Goal: Task Accomplishment & Management: Complete application form

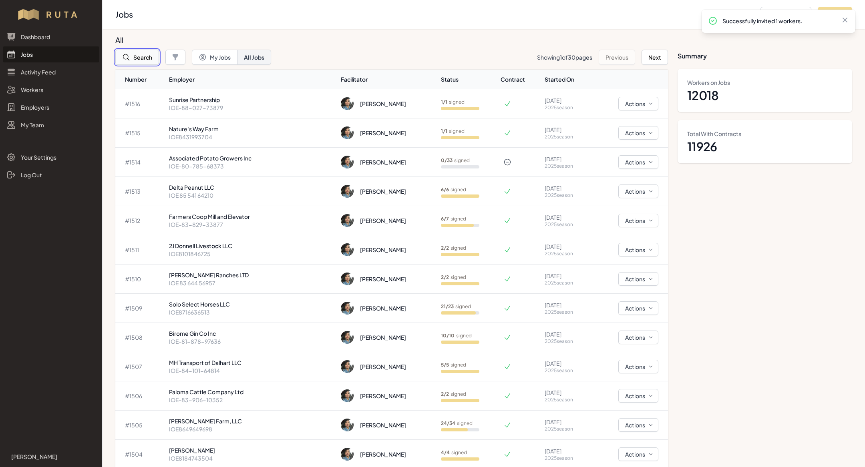
click at [140, 56] on button "Search" at bounding box center [137, 57] width 44 height 15
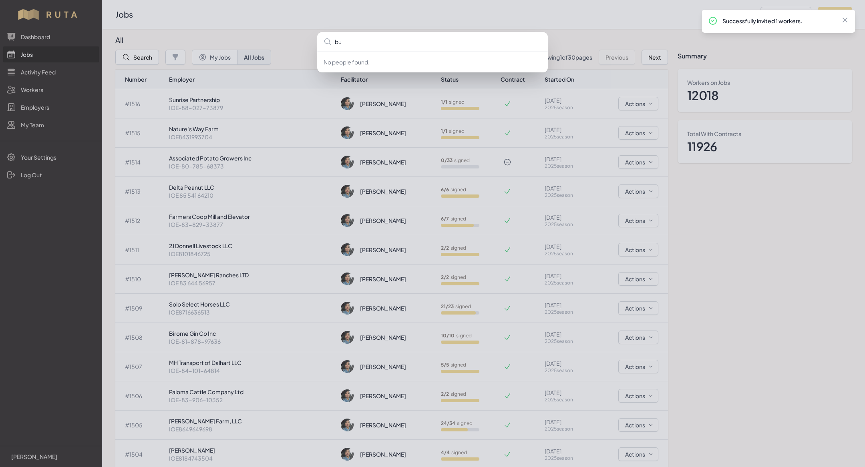
type input "buo"
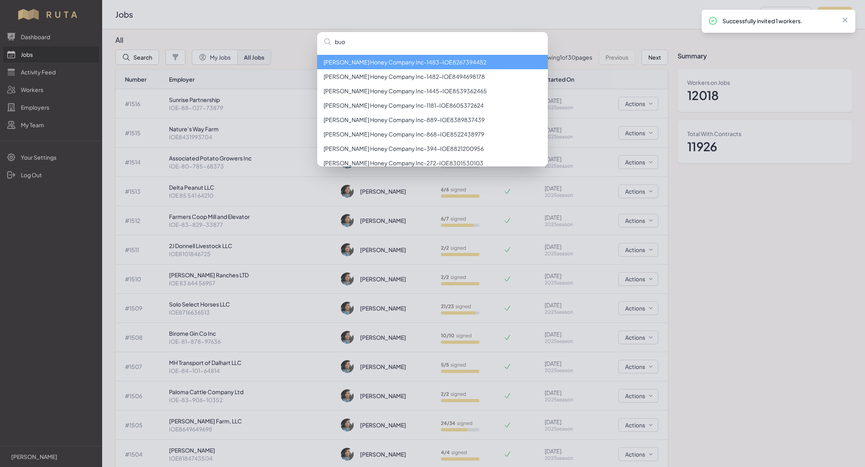
click at [488, 67] on li "[PERSON_NAME] Honey Company Inc - 1483 - IOE8267394452" at bounding box center [432, 62] width 231 height 14
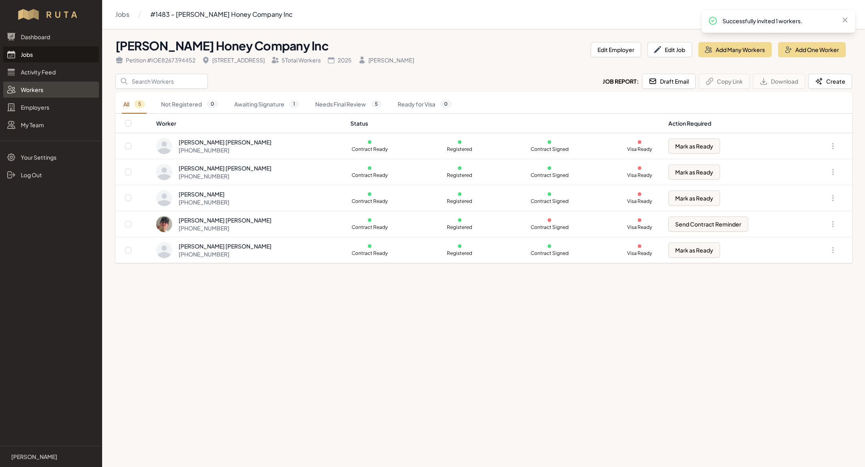
click at [41, 90] on link "Workers" at bounding box center [51, 90] width 96 height 16
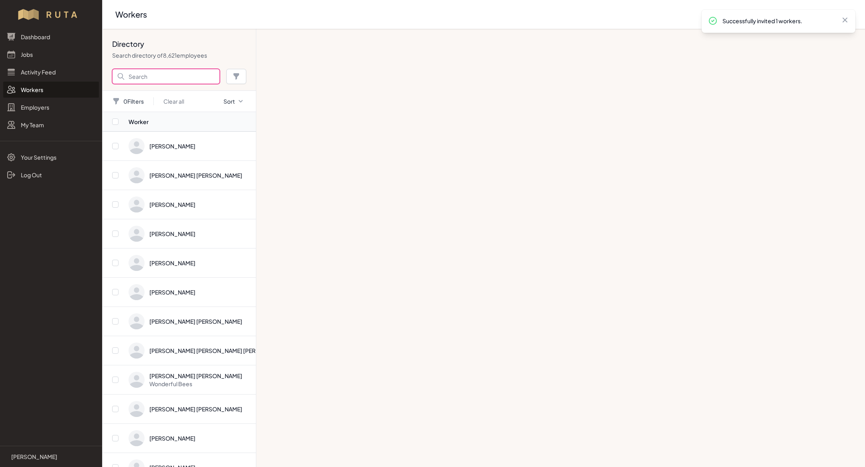
click at [180, 79] on input "Search" at bounding box center [166, 76] width 108 height 15
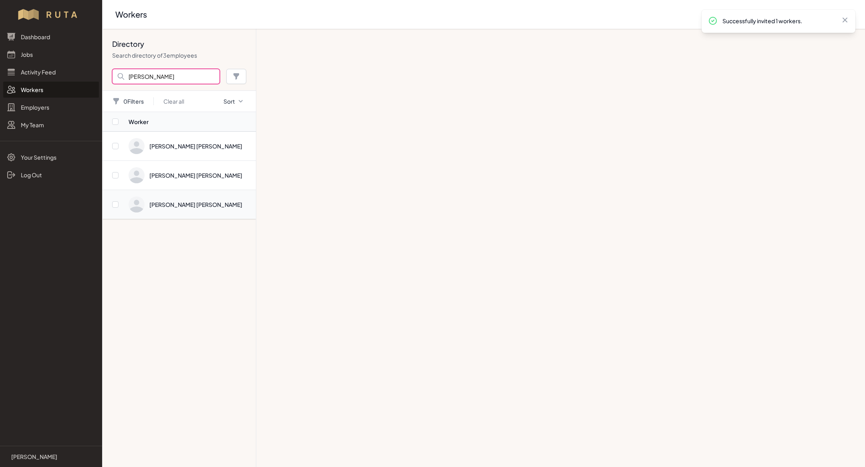
type input "[PERSON_NAME]"
click at [175, 205] on span "Directory" at bounding box center [189, 205] width 122 height 16
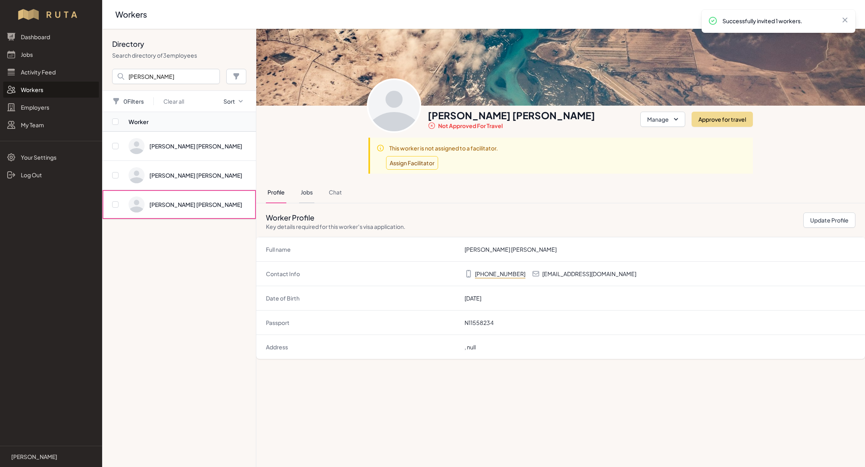
click at [309, 193] on button "Jobs" at bounding box center [306, 193] width 15 height 22
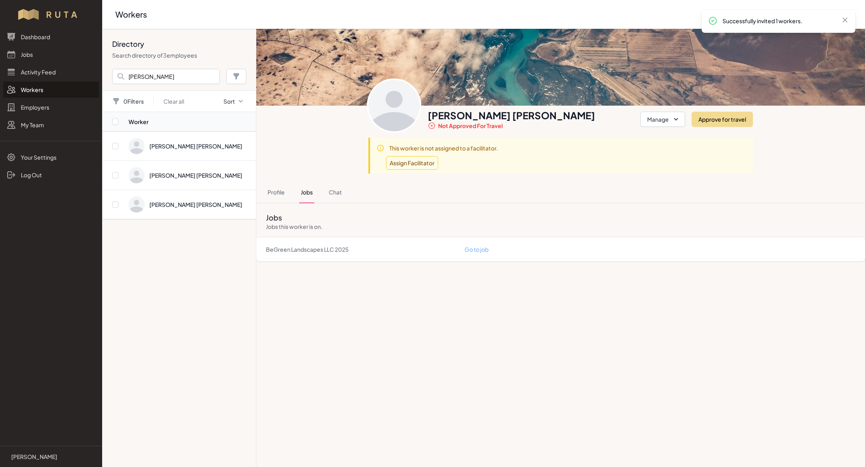
click at [471, 251] on link "Go to job" at bounding box center [476, 249] width 24 height 7
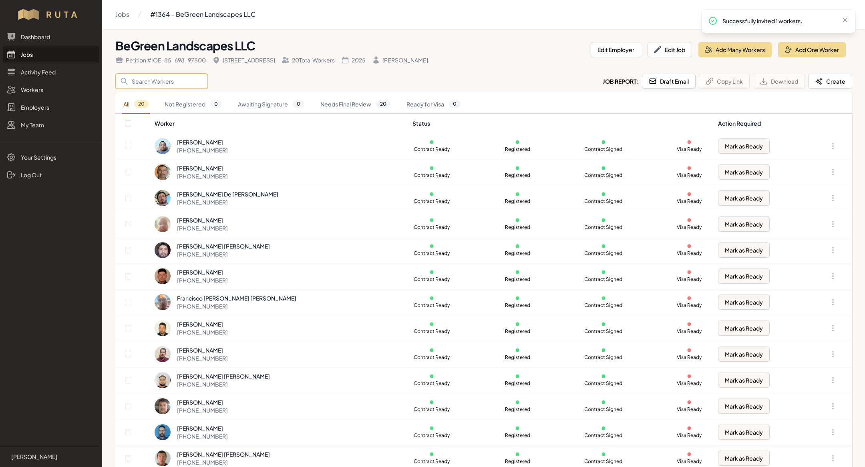
click at [163, 82] on input "Search" at bounding box center [161, 81] width 92 height 15
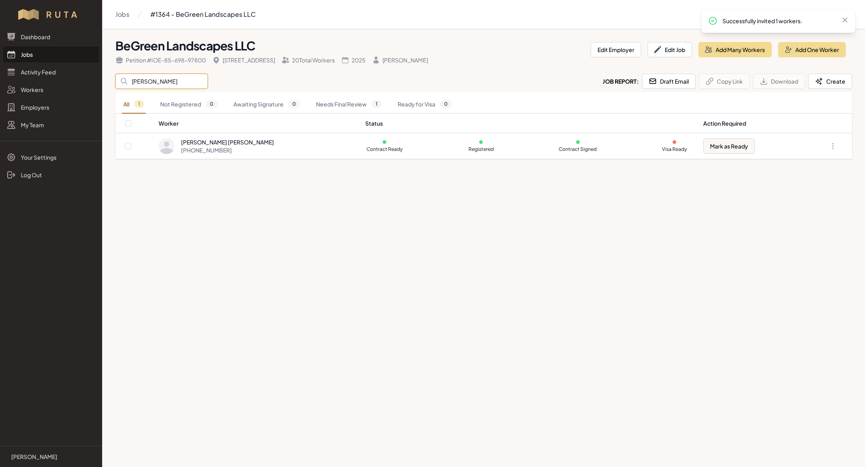
type input "[PERSON_NAME]"
click at [444, 271] on main "Jobs #1364 - BeGreen Landscapes LLC BeGreen Landscapes LLC Petition # IOE-85-69…" at bounding box center [432, 233] width 865 height 467
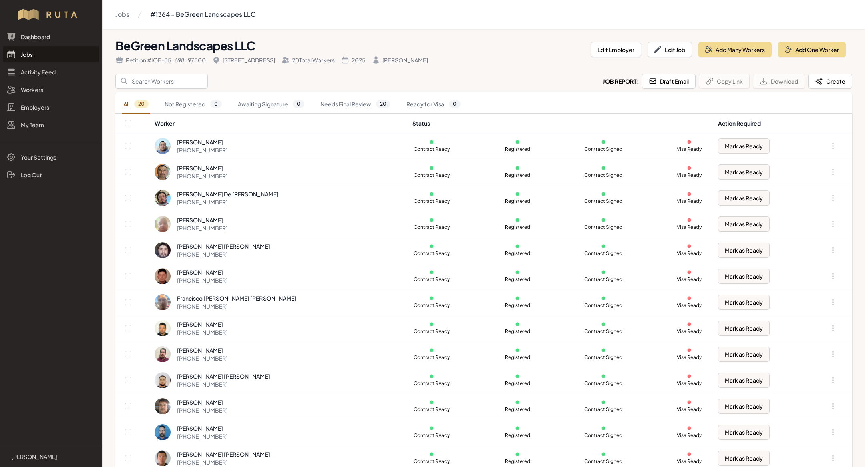
click at [39, 56] on link "Jobs" at bounding box center [51, 54] width 96 height 16
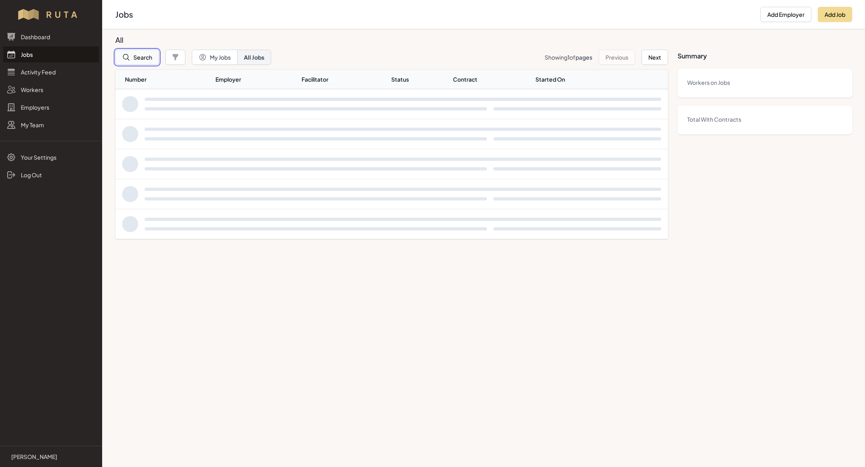
click at [141, 53] on button "Search" at bounding box center [137, 57] width 44 height 15
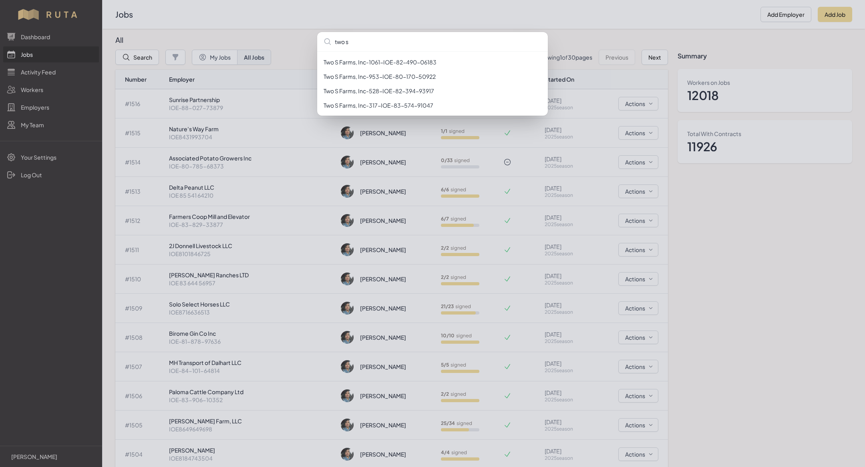
type input "two s"
click at [300, 16] on div "two s Two S Farms, Inc - 1061 - IOE-82-490-06183 Two S Farms, Inc - 953 - IOE-8…" at bounding box center [432, 233] width 865 height 467
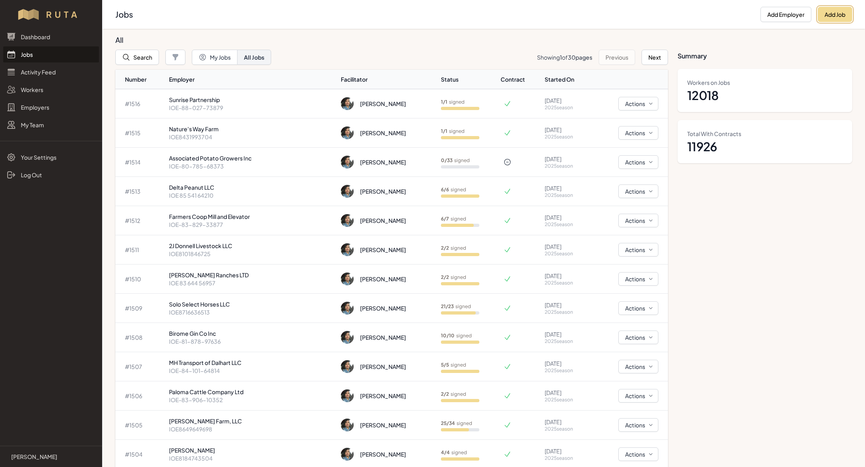
click at [300, 16] on button "Add Job" at bounding box center [834, 14] width 34 height 15
select select "2023"
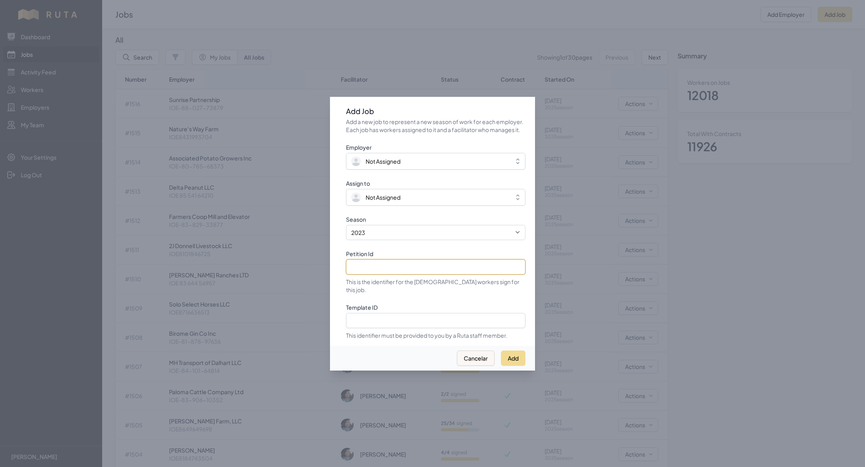
click at [300, 152] on input "Petition Id" at bounding box center [435, 266] width 179 height 15
paste input "IOE-85-255-11968"
type input "IOE-85-255-11968"
click at [300, 152] on select "2021 2022 2023 2024 2025" at bounding box center [435, 232] width 179 height 15
select select "2025"
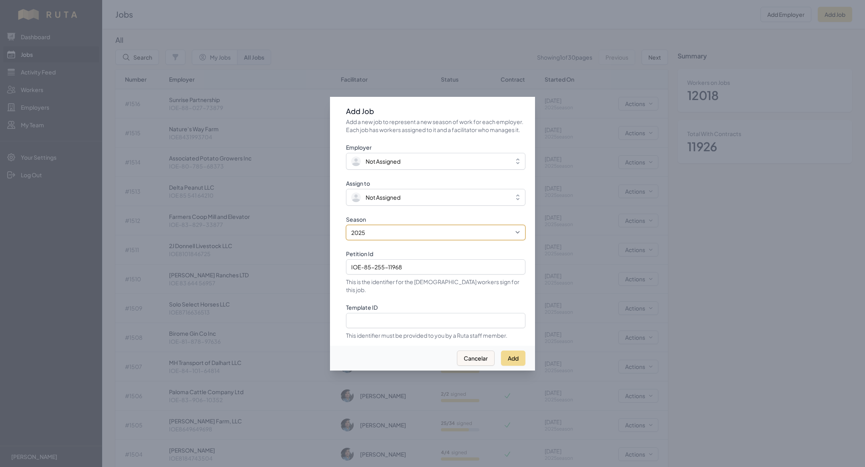
click at [300, 152] on select "2021 2022 2023 2024 2025" at bounding box center [435, 232] width 179 height 15
click at [300, 152] on span "Not Assigned" at bounding box center [382, 197] width 35 height 8
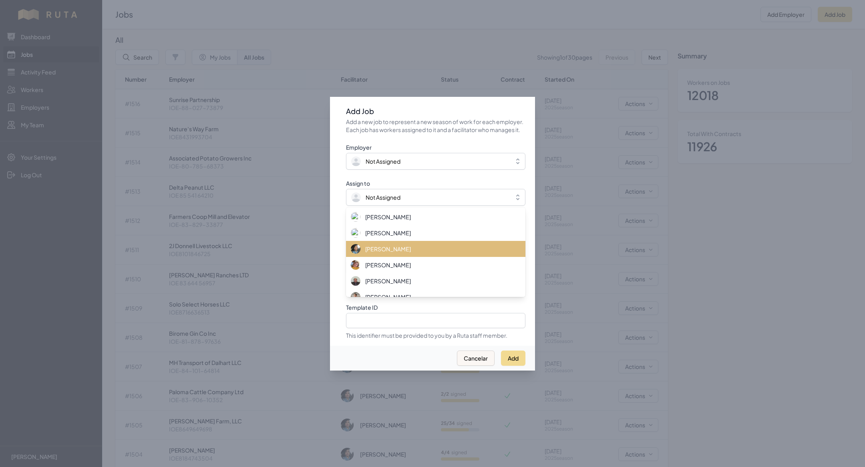
click at [300, 152] on span "[PERSON_NAME]" at bounding box center [388, 249] width 46 height 8
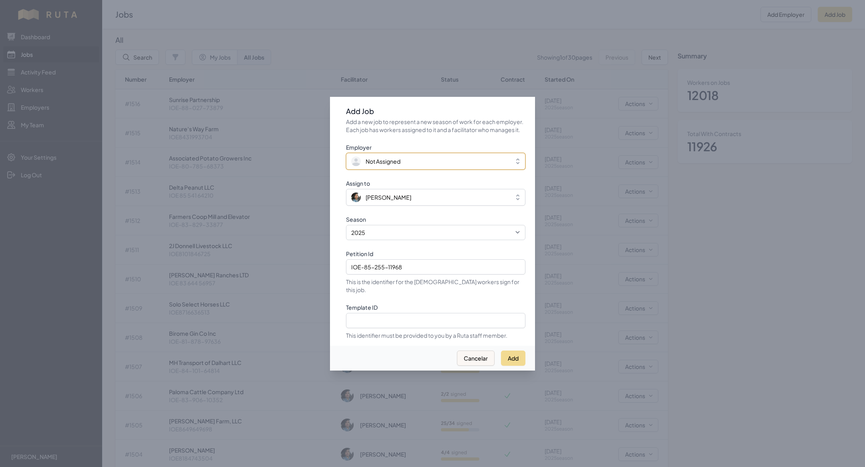
click at [300, 152] on span "Not Assigned" at bounding box center [430, 161] width 158 height 10
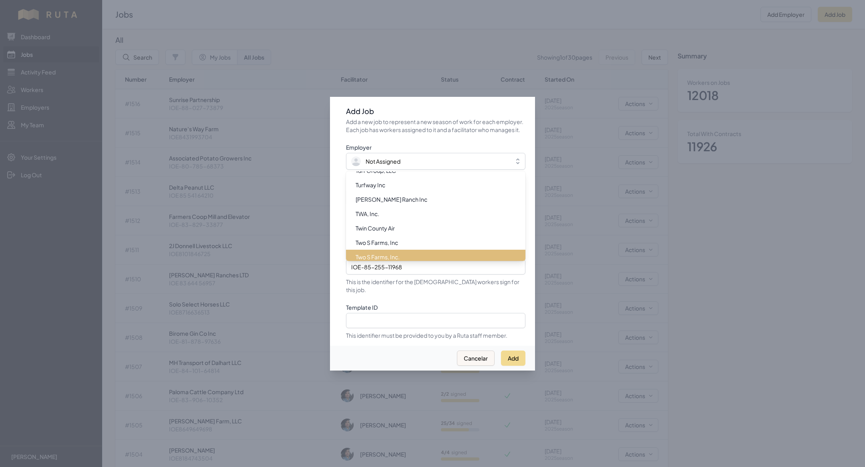
scroll to position [9540, 0]
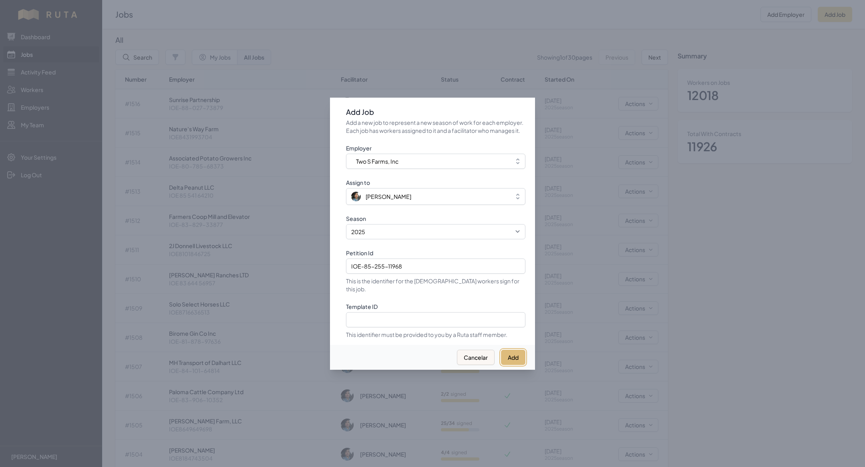
click at [300, 152] on button "Add" at bounding box center [513, 357] width 24 height 15
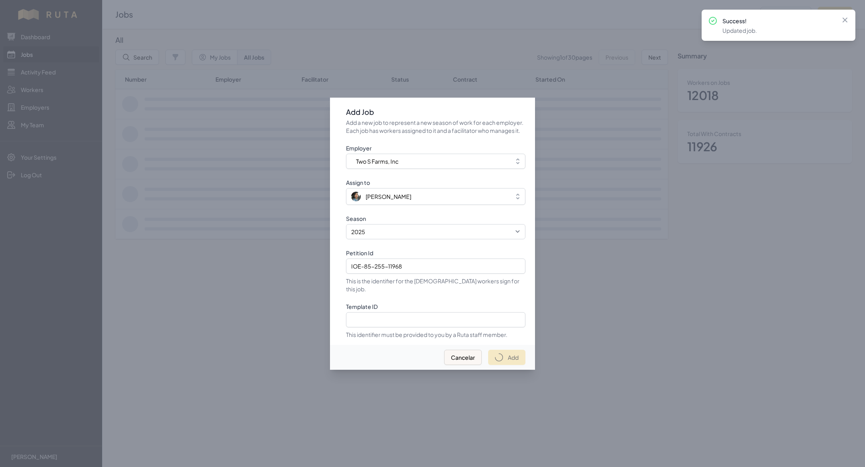
select select "2023"
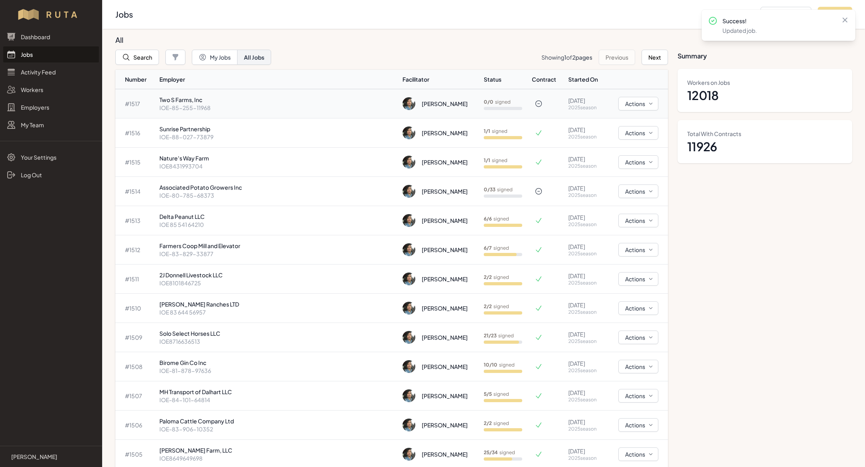
click at [289, 101] on p "Two S Farms, Inc" at bounding box center [277, 100] width 237 height 8
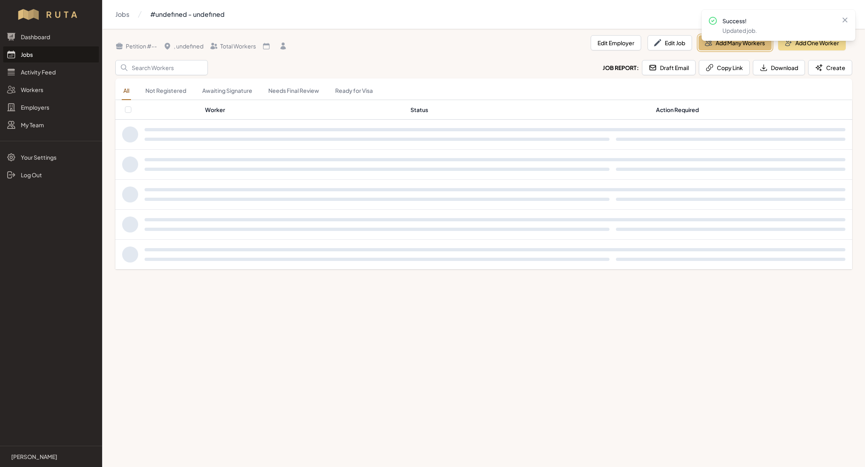
click at [300, 47] on button "Add Many Workers" at bounding box center [734, 42] width 73 height 15
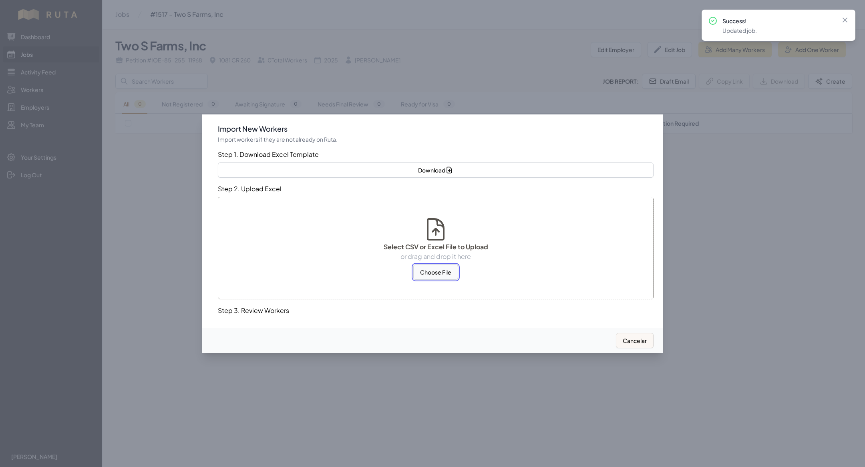
click at [300, 152] on button "Choose File" at bounding box center [435, 272] width 45 height 15
select select "MX"
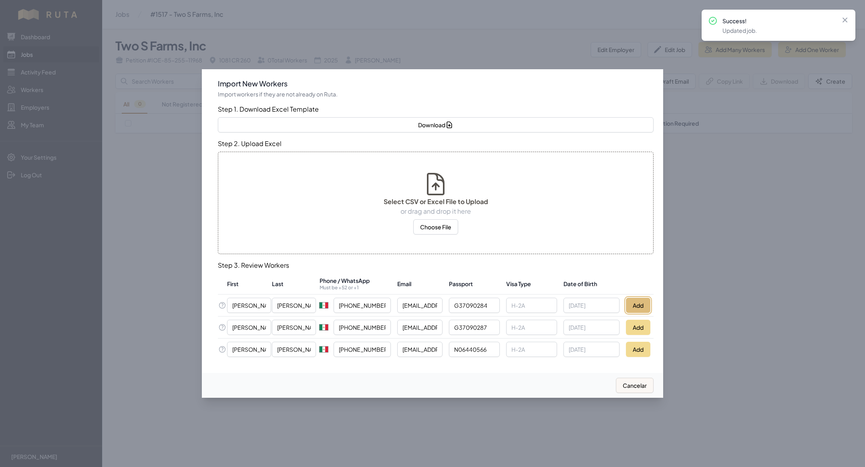
click at [300, 152] on button "Add" at bounding box center [638, 305] width 24 height 15
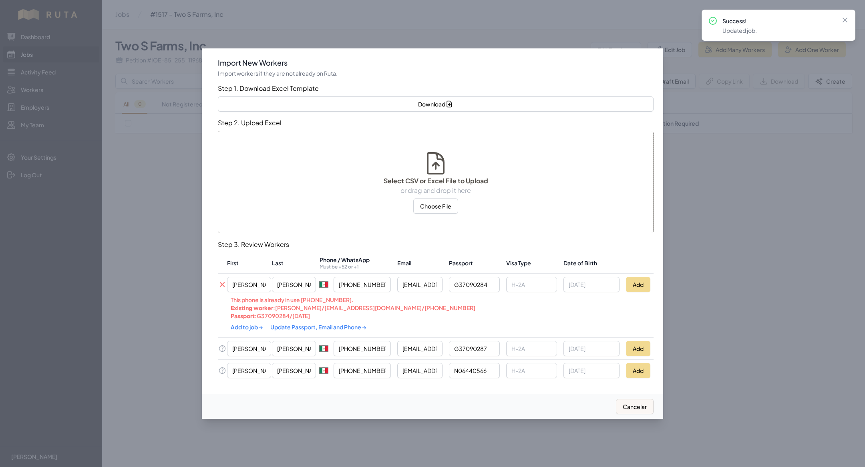
click at [300, 152] on link "Update Passport, Email and Phone →" at bounding box center [318, 326] width 96 height 7
click at [250, 152] on link "Add to job →" at bounding box center [252, 326] width 43 height 7
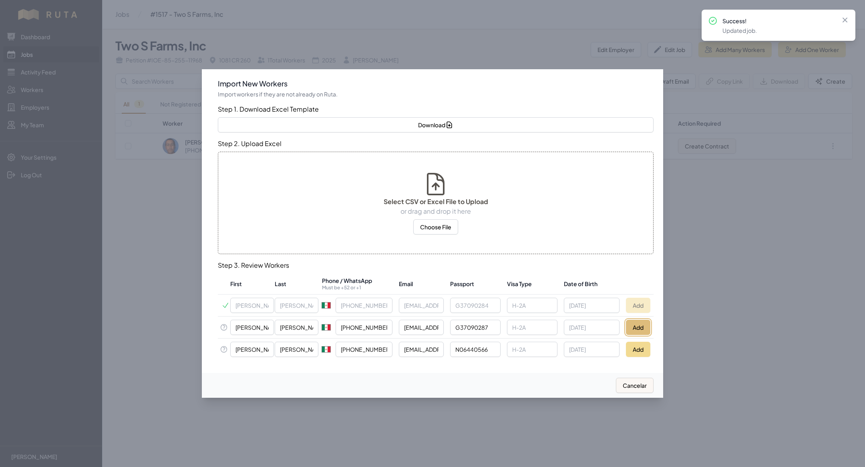
click at [300, 152] on button "Add" at bounding box center [638, 327] width 24 height 15
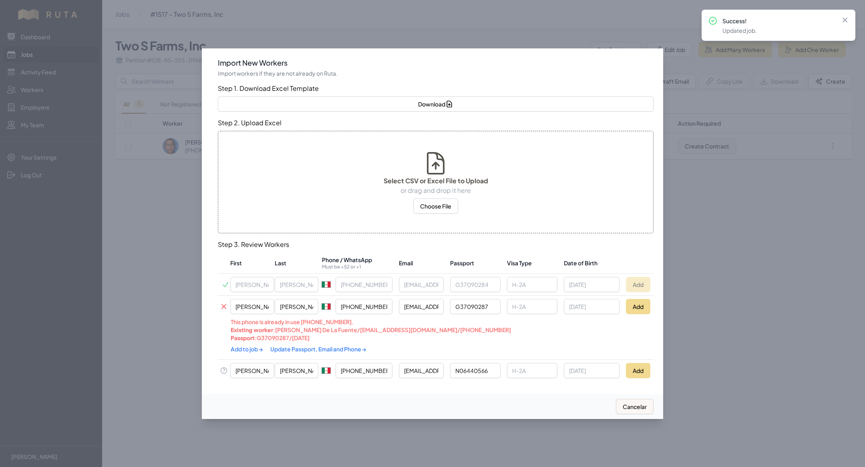
click at [287, 152] on link "Update Passport, Email and Phone →" at bounding box center [318, 348] width 96 height 7
click at [248, 152] on link "Add to job →" at bounding box center [247, 348] width 33 height 7
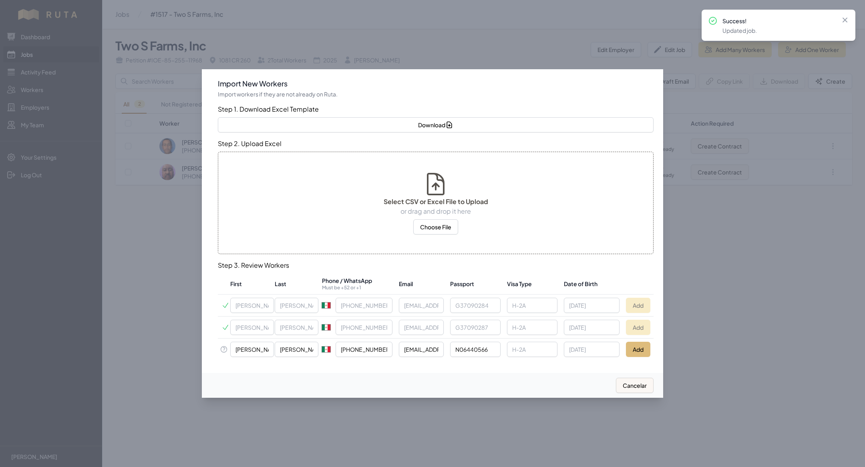
click at [300, 152] on div "Import New Workers Import workers if they are not already on Ruta. Step 1. Down…" at bounding box center [432, 221] width 461 height 304
click at [300, 152] on button "Add" at bounding box center [638, 349] width 24 height 15
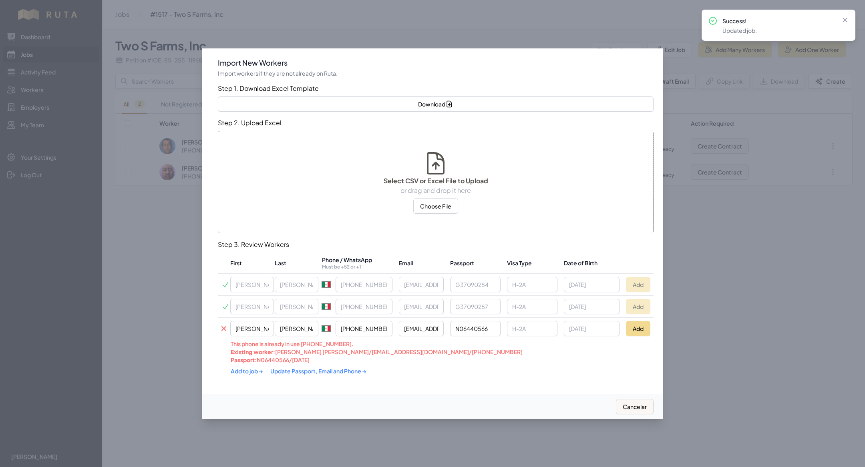
click at [300, 152] on link "Update Passport, Email and Phone →" at bounding box center [318, 370] width 96 height 7
click at [245, 152] on link "Add to job →" at bounding box center [247, 370] width 33 height 7
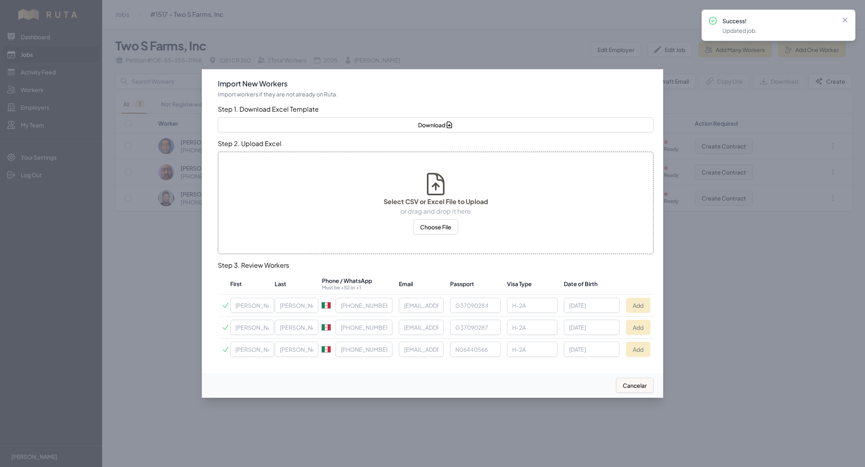
click at [175, 152] on div at bounding box center [432, 233] width 865 height 467
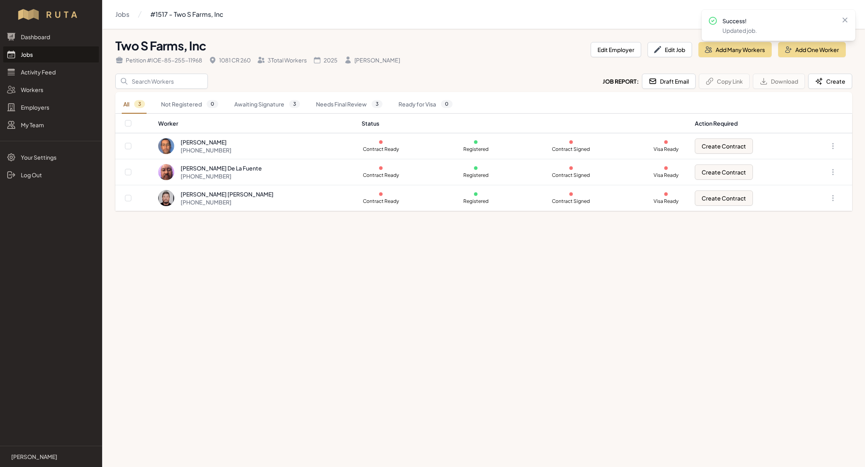
click at [54, 50] on link "Jobs" at bounding box center [51, 54] width 96 height 16
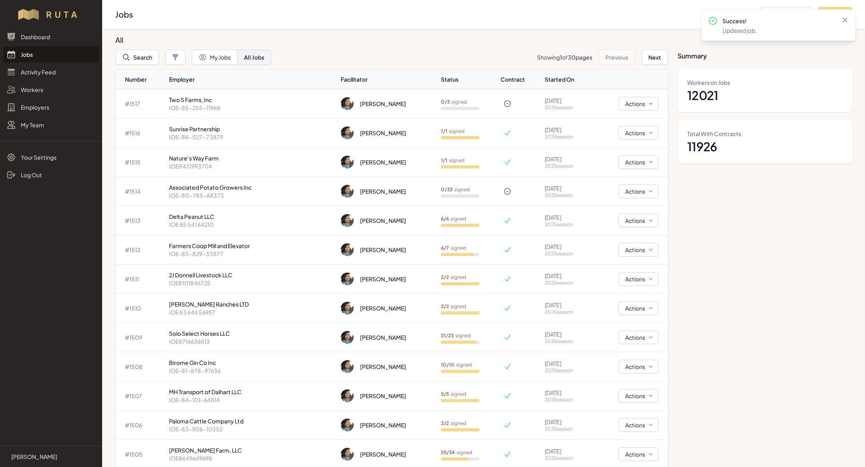
click at [54, 50] on link "Jobs" at bounding box center [51, 54] width 96 height 16
click at [149, 56] on button "Search" at bounding box center [137, 57] width 44 height 15
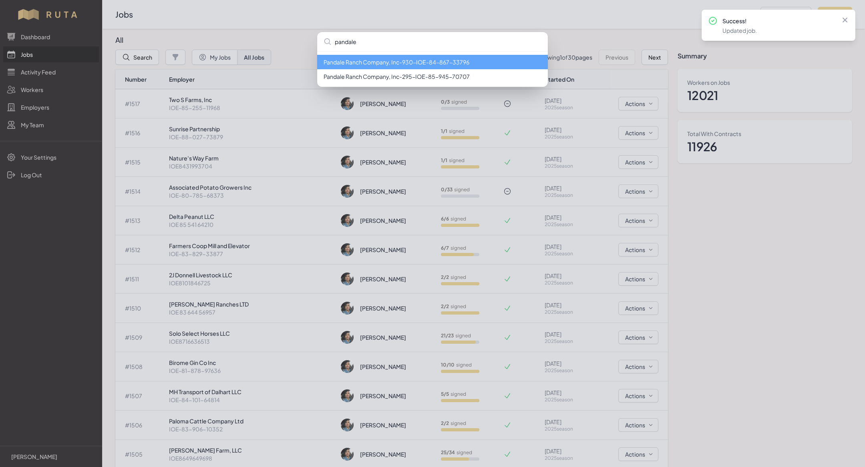
type input "pandale"
click at [118, 36] on div "pandale Pandale Ranch Company, Inc - 930 - IOE-84-867-33796 Pandale Ranch Compa…" at bounding box center [432, 233] width 865 height 467
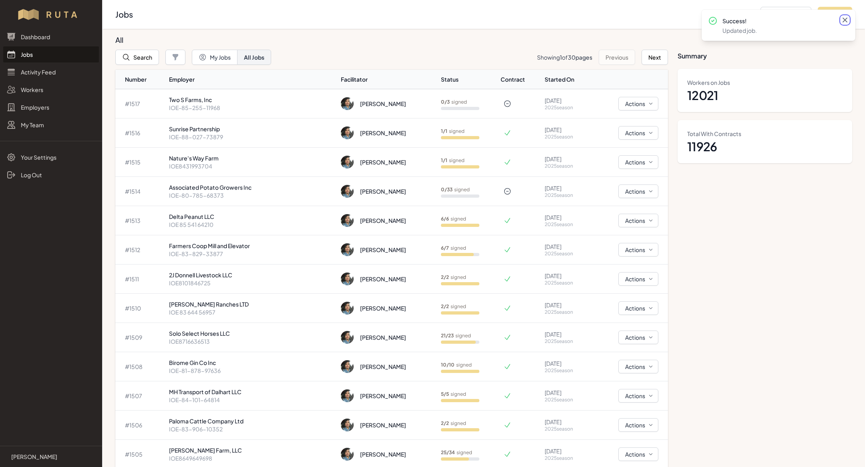
click at [300, 20] on icon at bounding box center [845, 20] width 8 height 8
click at [300, 16] on button "Add Job" at bounding box center [834, 14] width 34 height 15
select select "2023"
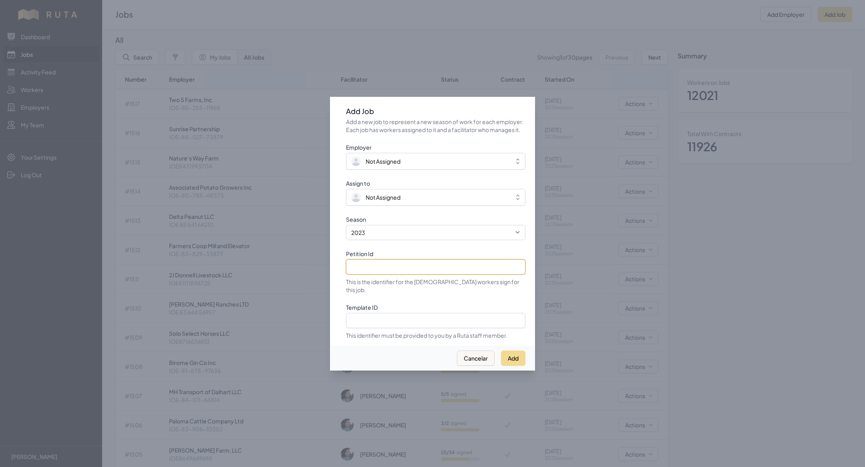
click at [300, 152] on input "Petition Id" at bounding box center [435, 266] width 179 height 15
paste input "IOE-82-884-06741"
type input "IOE-82-884-06741"
click at [300, 152] on select "2021 2022 2023 2024 2025" at bounding box center [435, 232] width 179 height 15
select select "2025"
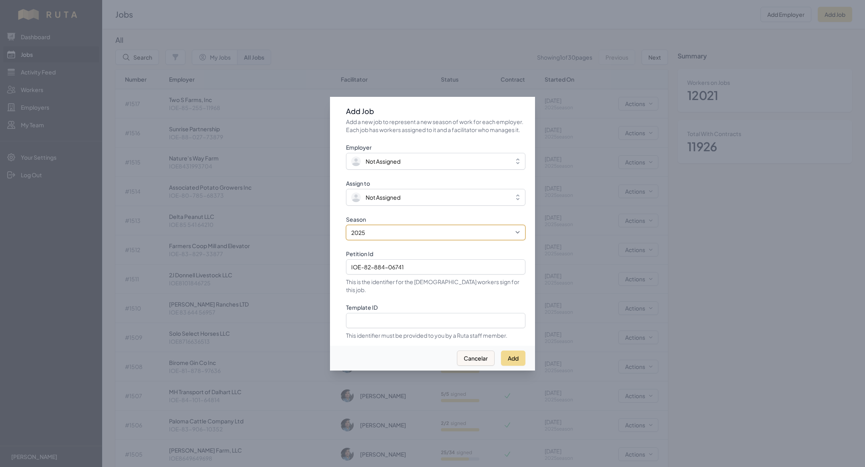
click at [300, 152] on select "2021 2022 2023 2024 2025" at bounding box center [435, 232] width 179 height 15
click at [300, 152] on button "Not Assigned" at bounding box center [435, 197] width 179 height 17
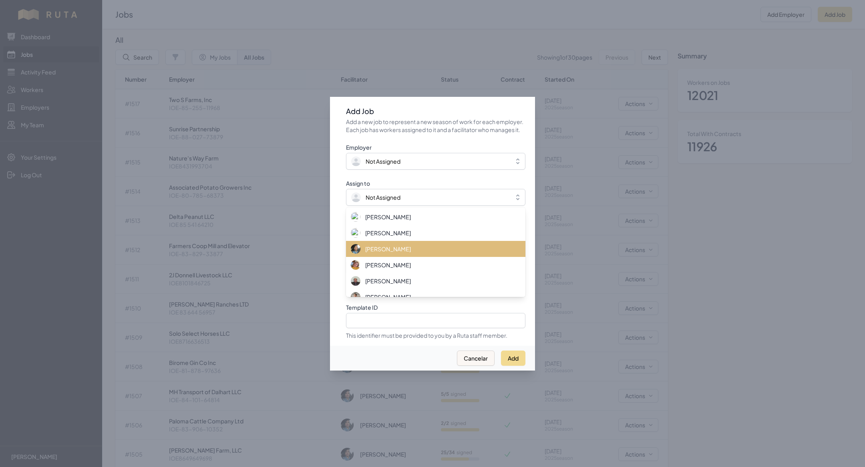
click at [300, 152] on span "[PERSON_NAME]" at bounding box center [388, 249] width 46 height 8
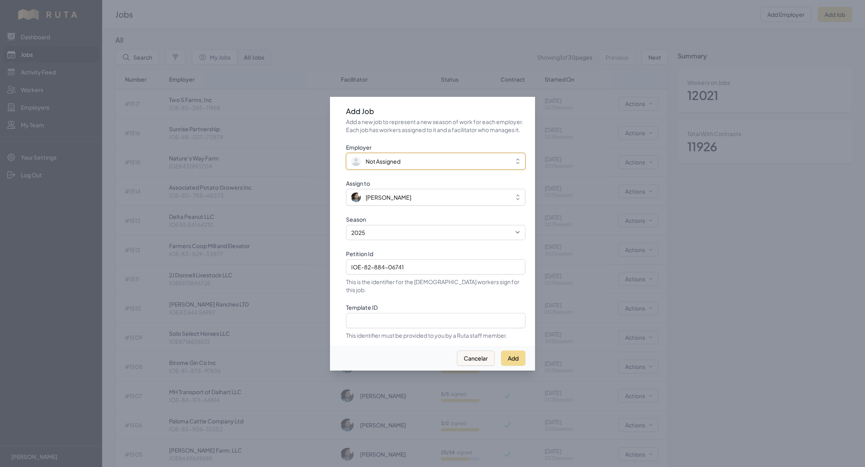
click at [300, 152] on span "Not Assigned" at bounding box center [382, 161] width 35 height 8
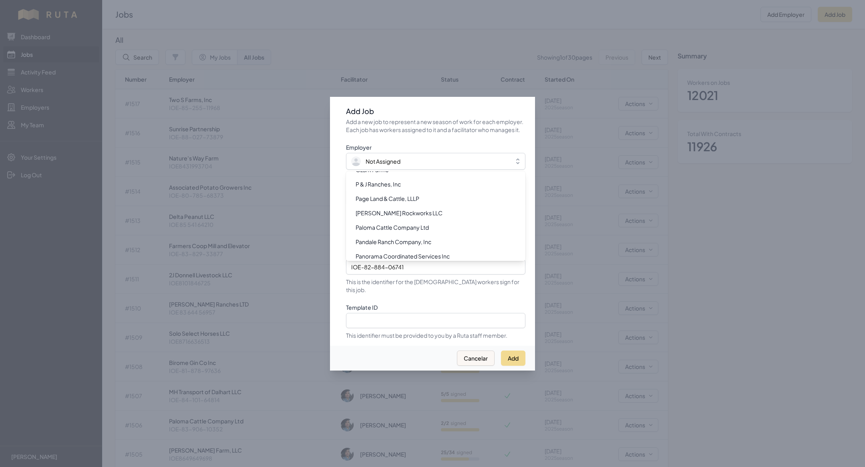
scroll to position [6775, 0]
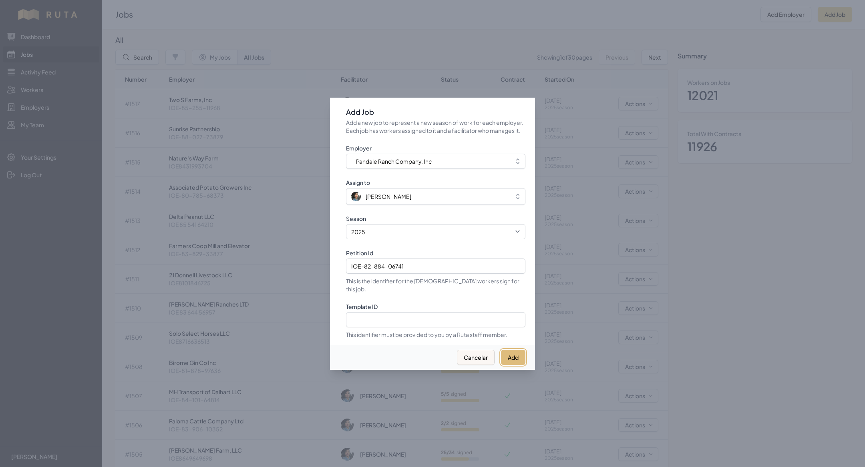
click at [300, 152] on button "Add" at bounding box center [513, 357] width 24 height 15
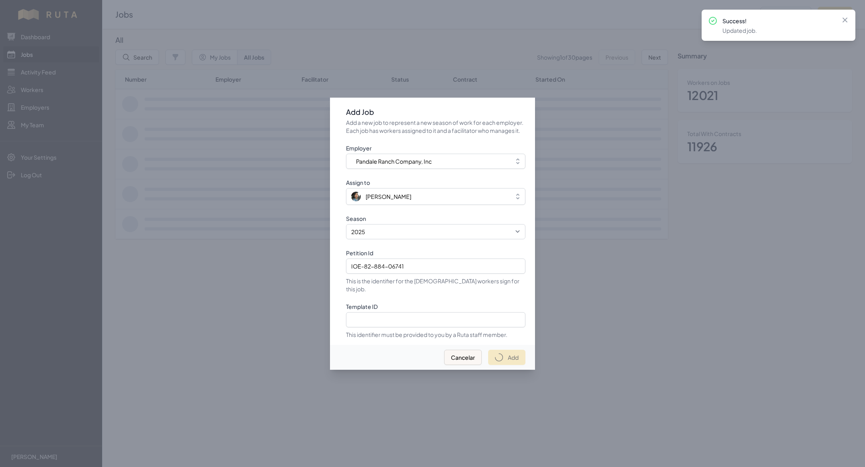
click at [300, 42] on div at bounding box center [432, 233] width 865 height 467
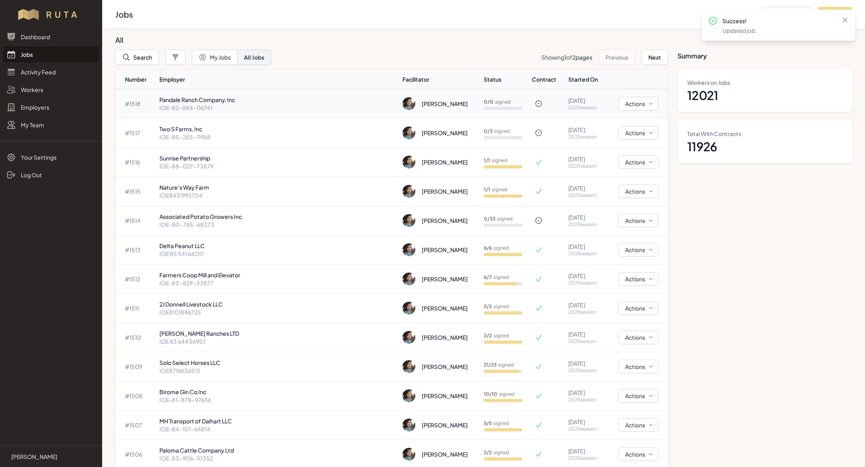
click at [281, 103] on p "Pandale Ranch Company, Inc" at bounding box center [277, 100] width 237 height 8
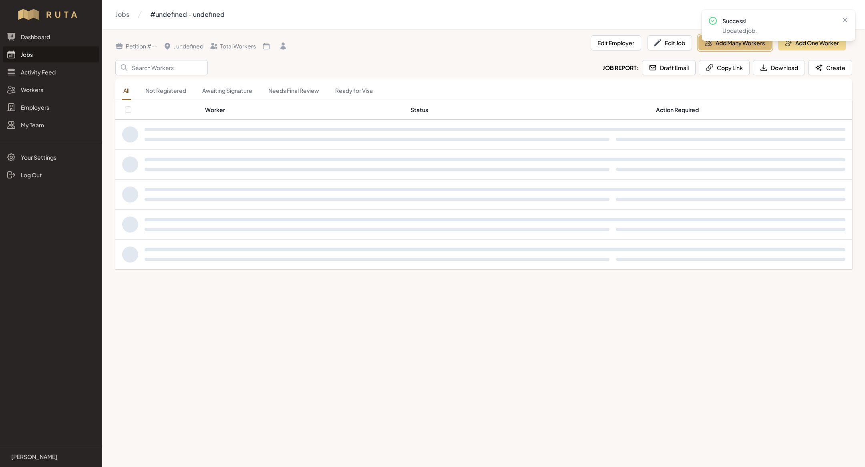
click at [300, 43] on button "Add Many Workers" at bounding box center [734, 42] width 73 height 15
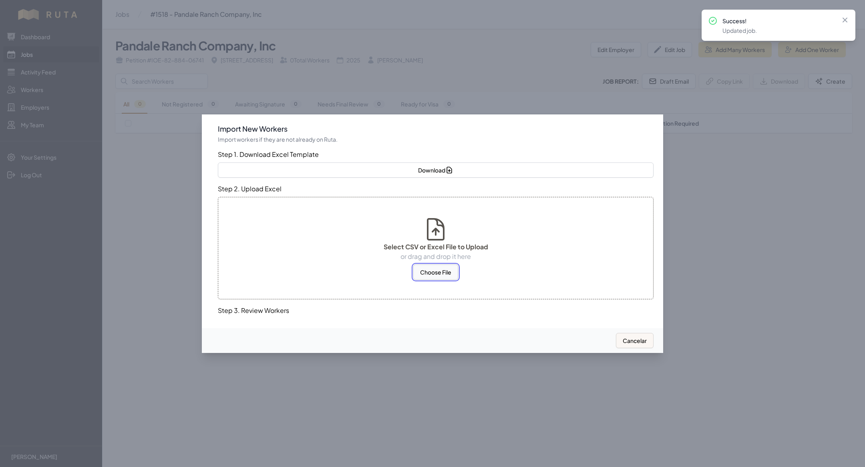
click at [300, 152] on button "Choose File" at bounding box center [435, 272] width 45 height 15
select select "US"
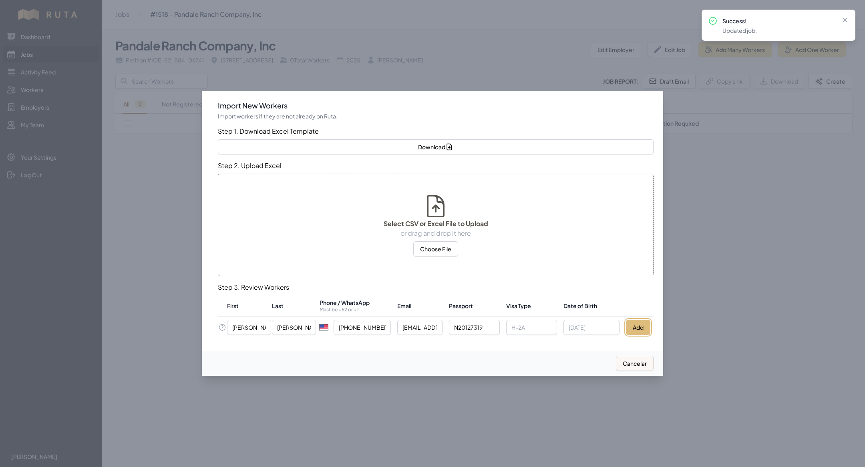
click at [300, 152] on button "Add" at bounding box center [638, 327] width 24 height 15
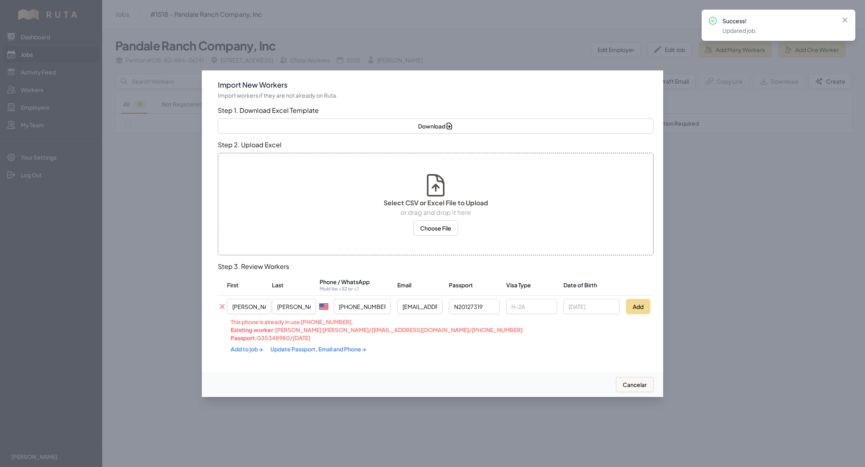
click at [294, 152] on div "Add to job → Update Passport, Email and Phone →" at bounding box center [392, 349] width 323 height 14
click at [291, 152] on link "Update Passport, Email and Phone →" at bounding box center [318, 348] width 96 height 7
click at [243, 152] on link "Add to job →" at bounding box center [247, 348] width 33 height 7
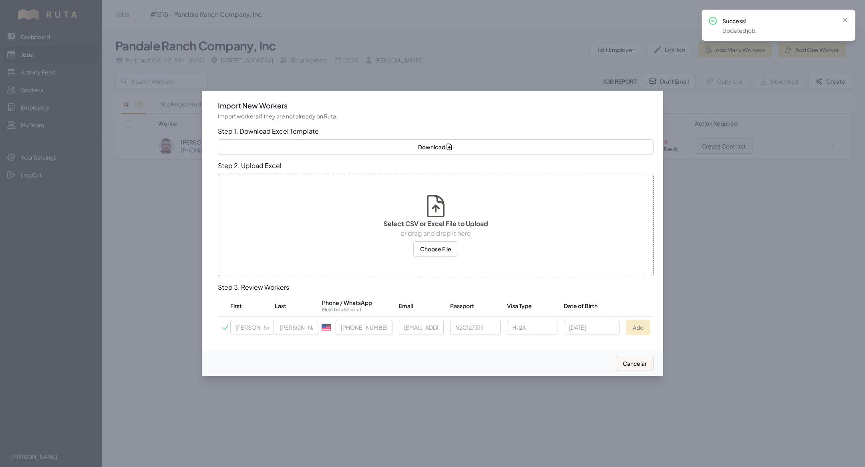
click at [117, 152] on div at bounding box center [432, 233] width 865 height 467
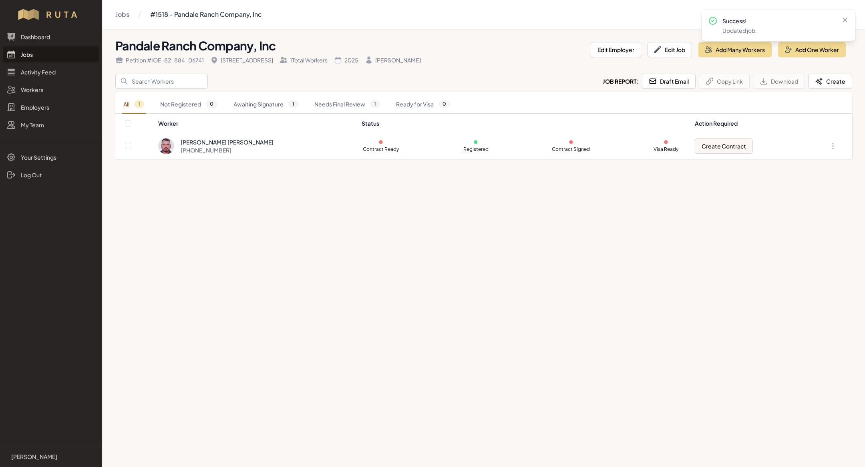
click at [31, 54] on link "Jobs" at bounding box center [51, 54] width 96 height 16
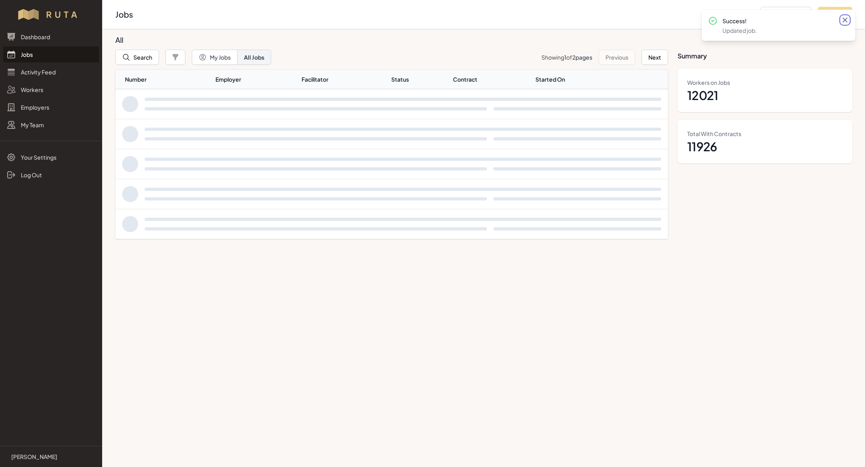
click at [300, 18] on icon at bounding box center [845, 20] width 8 height 8
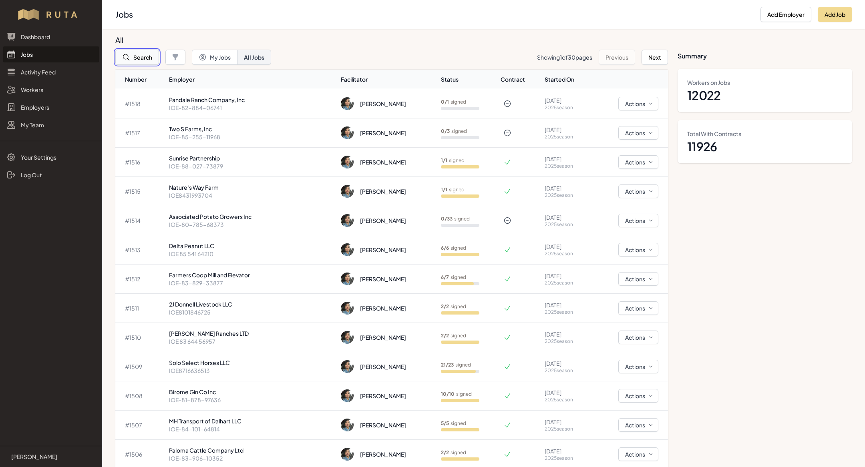
click at [150, 55] on button "Search" at bounding box center [137, 57] width 44 height 15
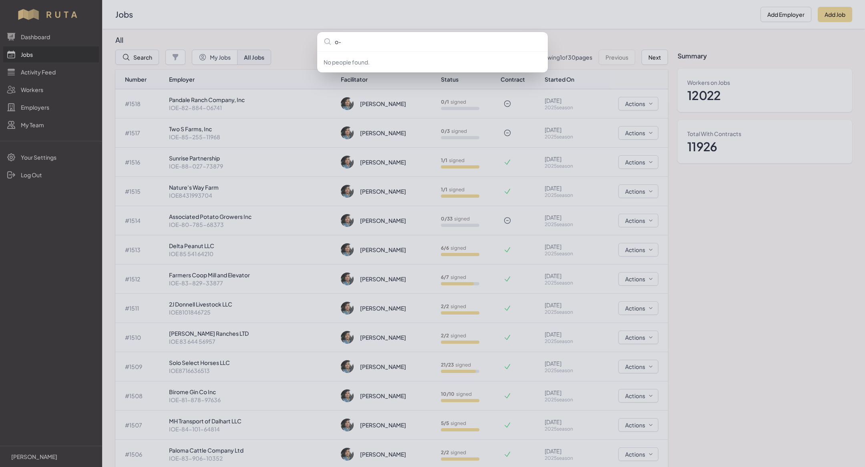
type input "o"
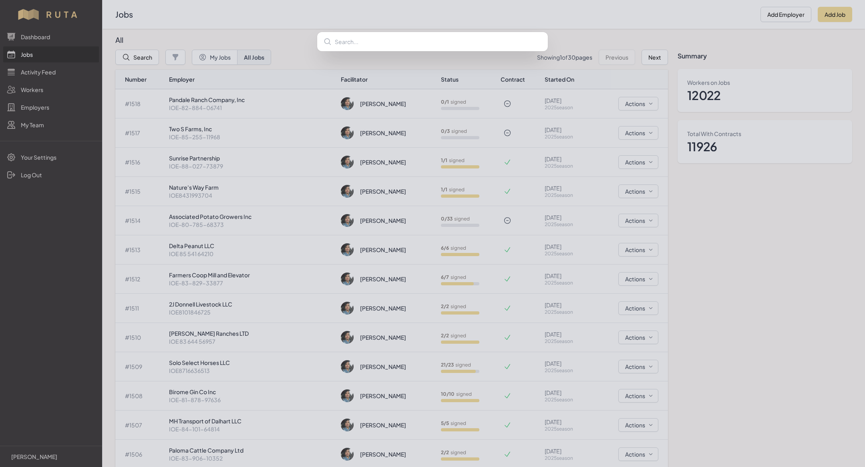
paste input "O'Quinn"
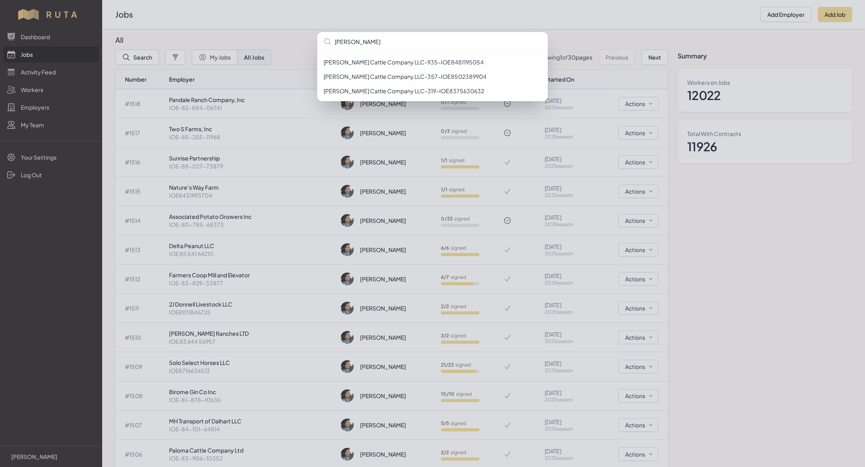
type input "O'Quinn"
click at [300, 28] on div "O'Quinn O'Quinn Cattle Company LLC - 935 - IOE8481195054 O'Quinn Cattle Company…" at bounding box center [432, 233] width 865 height 467
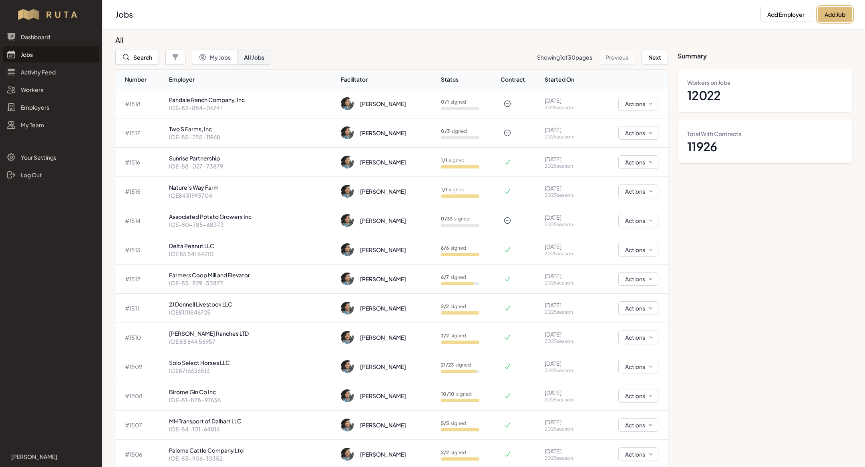
click at [300, 14] on button "Add Job" at bounding box center [834, 14] width 34 height 15
select select "2023"
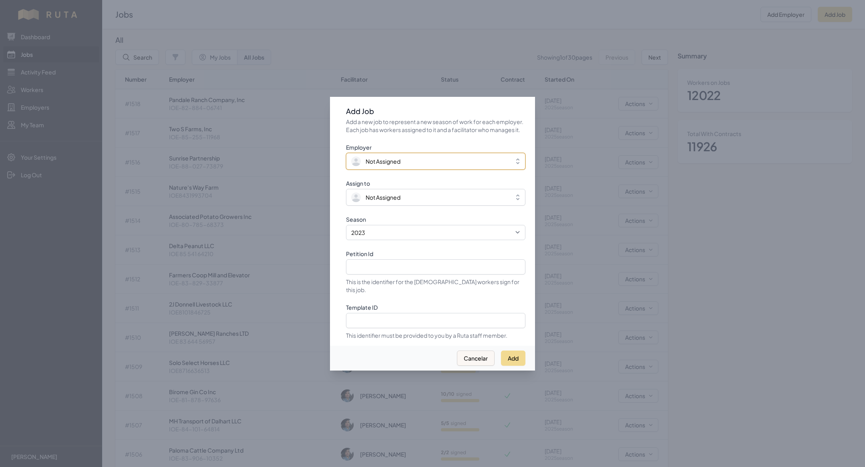
click at [300, 152] on span "Not Assigned" at bounding box center [430, 161] width 158 height 10
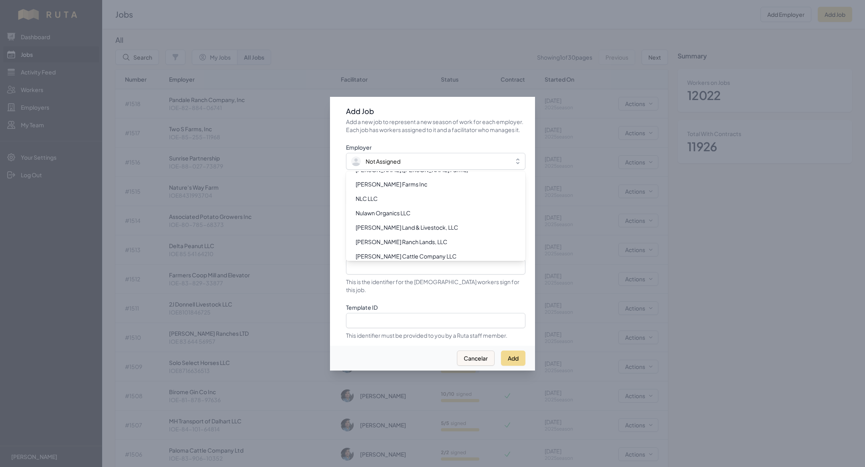
scroll to position [6559, 0]
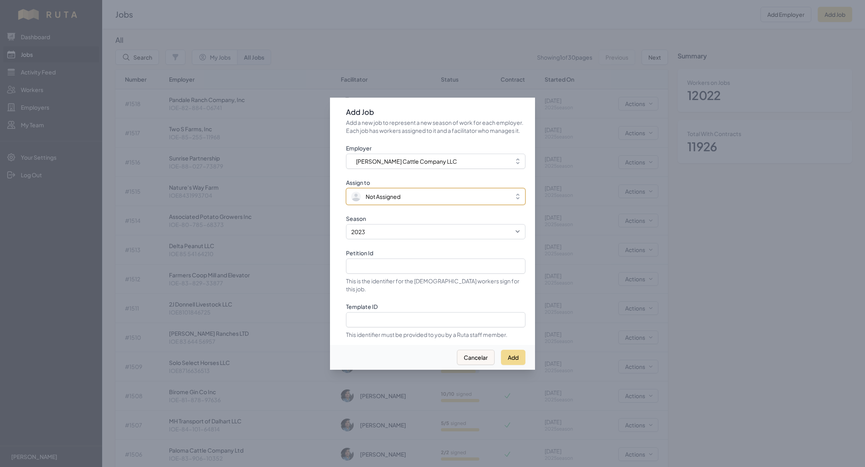
click at [300, 152] on span "Not Assigned" at bounding box center [430, 197] width 158 height 10
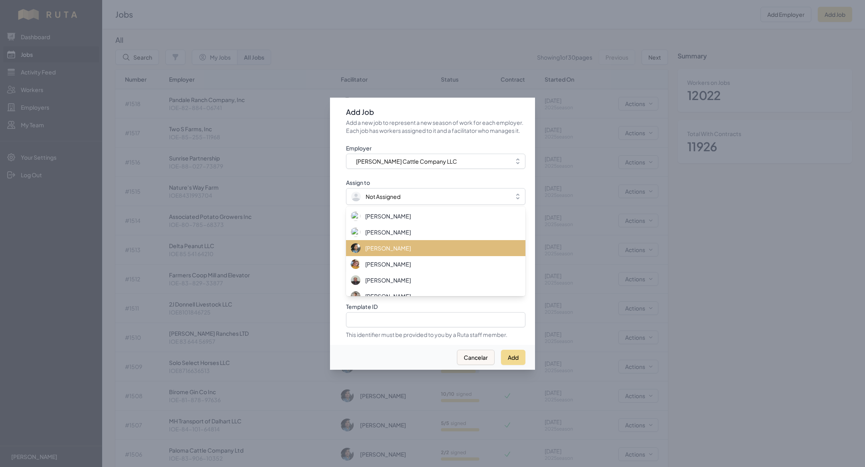
click at [300, 152] on div "[PERSON_NAME]" at bounding box center [431, 248] width 160 height 10
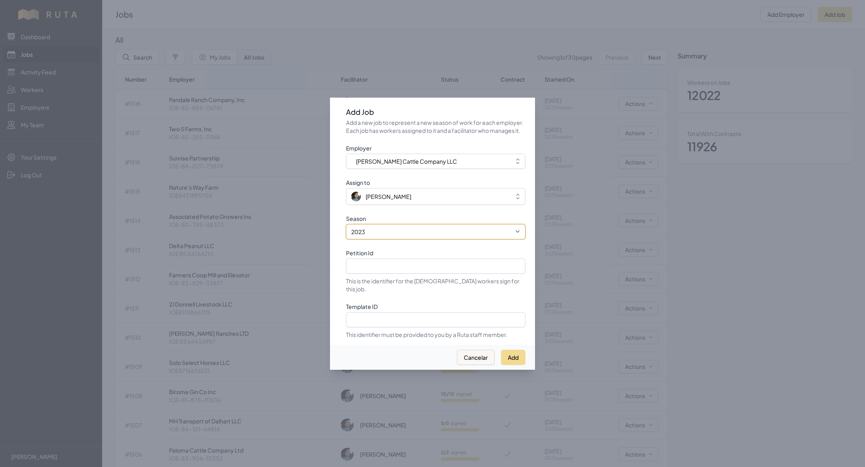
click at [300, 152] on select "2021 2022 2023 2024 2025" at bounding box center [435, 231] width 179 height 15
select select "2025"
click at [300, 152] on select "2021 2022 2023 2024 2025" at bounding box center [435, 231] width 179 height 15
click at [300, 152] on input "Petition Id" at bounding box center [435, 266] width 179 height 15
paste input "IOE8374294473"
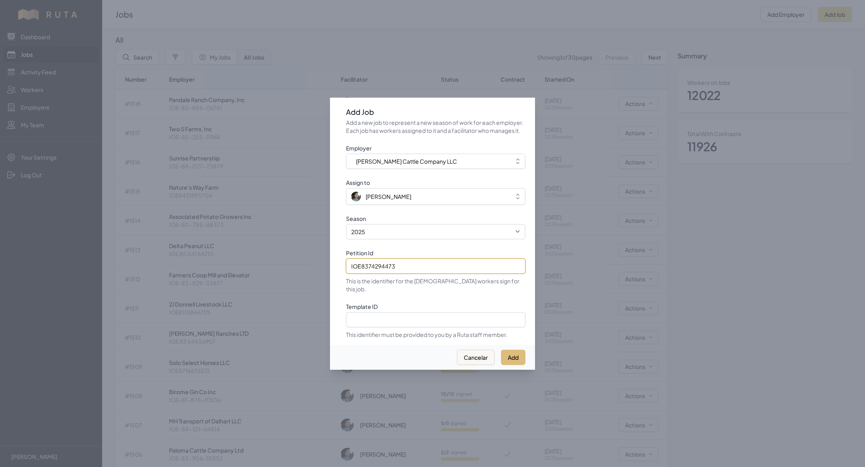
type input "IOE8374294473"
click at [300, 152] on button "Add" at bounding box center [513, 357] width 24 height 15
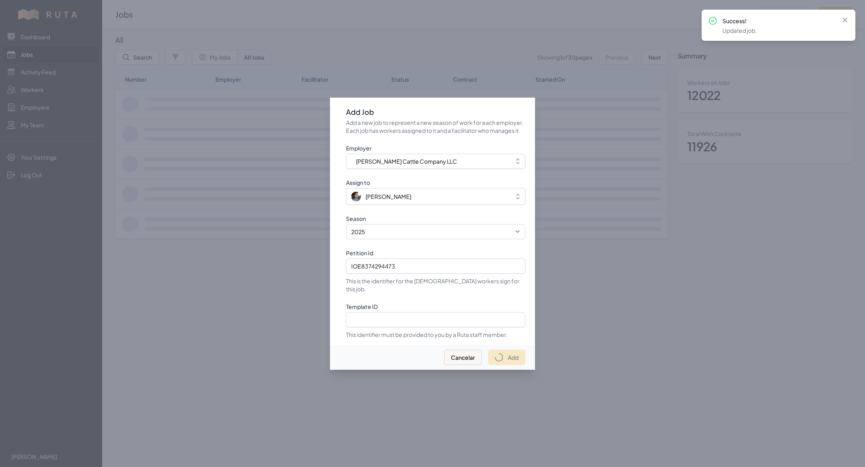
select select "2023"
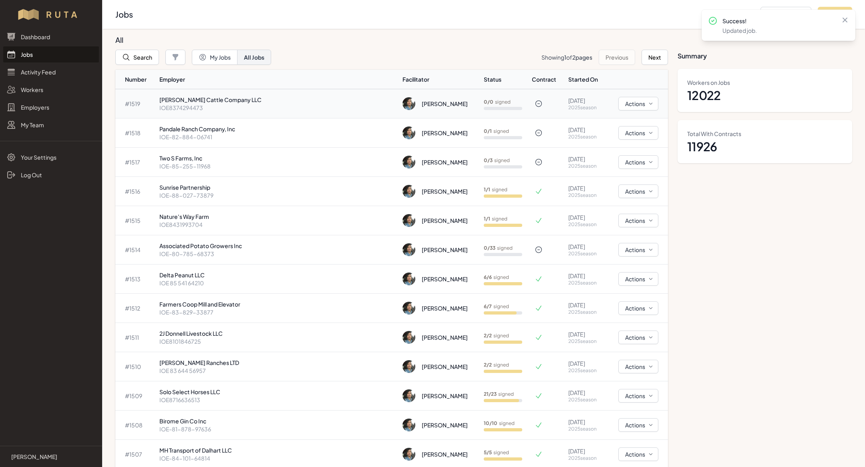
click at [234, 100] on p "O'Quinn Cattle Company LLC" at bounding box center [277, 100] width 237 height 8
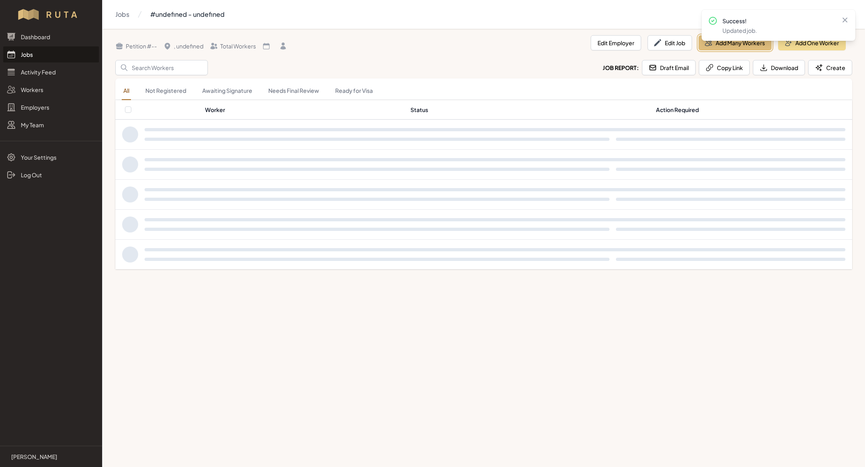
click at [300, 49] on button "Add Many Workers" at bounding box center [734, 42] width 73 height 15
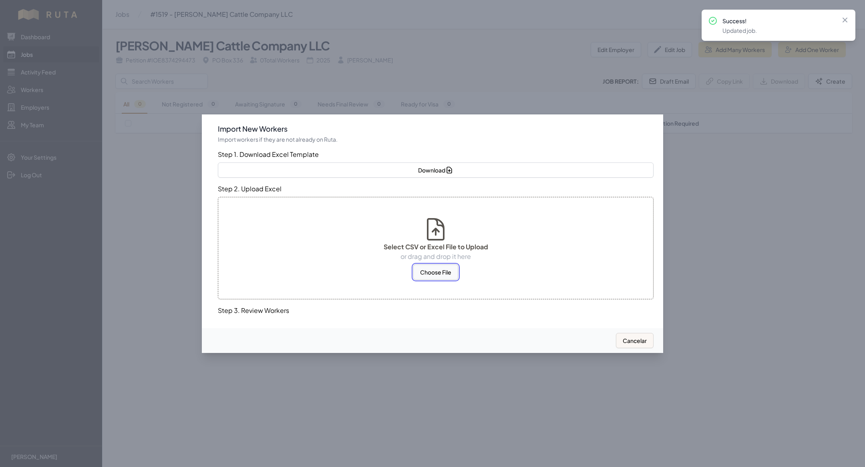
click at [300, 152] on button "Choose File" at bounding box center [435, 272] width 45 height 15
select select "MX"
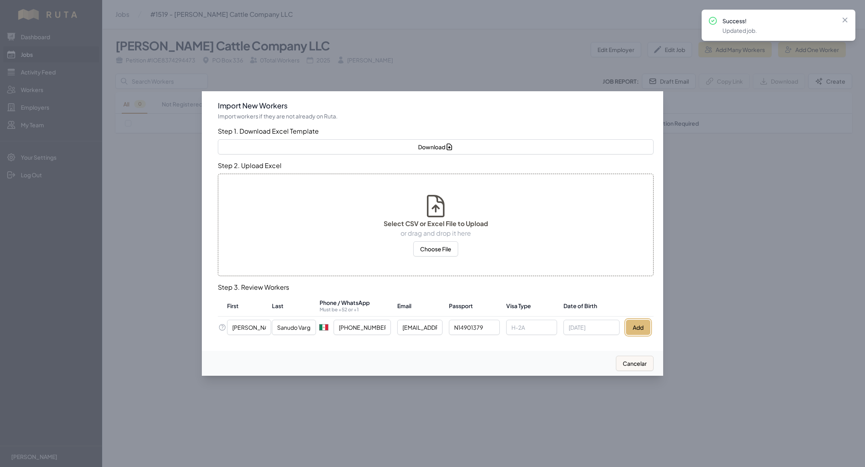
click at [300, 152] on button "Add" at bounding box center [638, 327] width 24 height 15
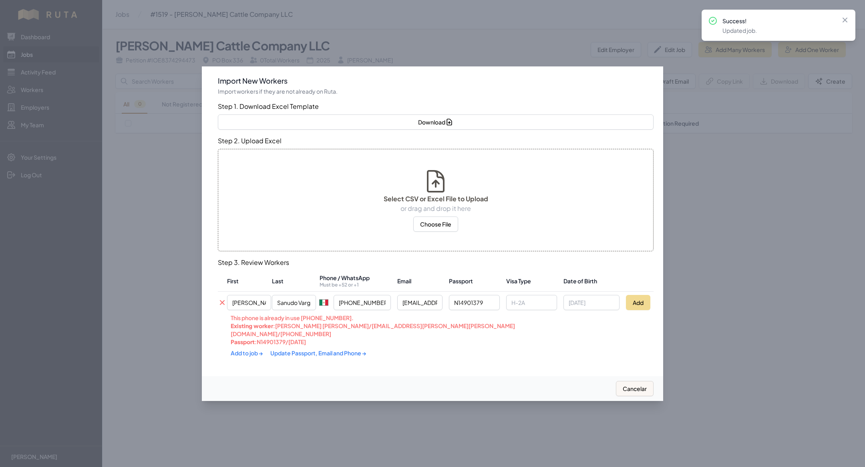
click at [300, 152] on link "Update Passport, Email and Phone →" at bounding box center [318, 352] width 96 height 7
click at [248, 152] on link "Add to job →" at bounding box center [247, 352] width 33 height 7
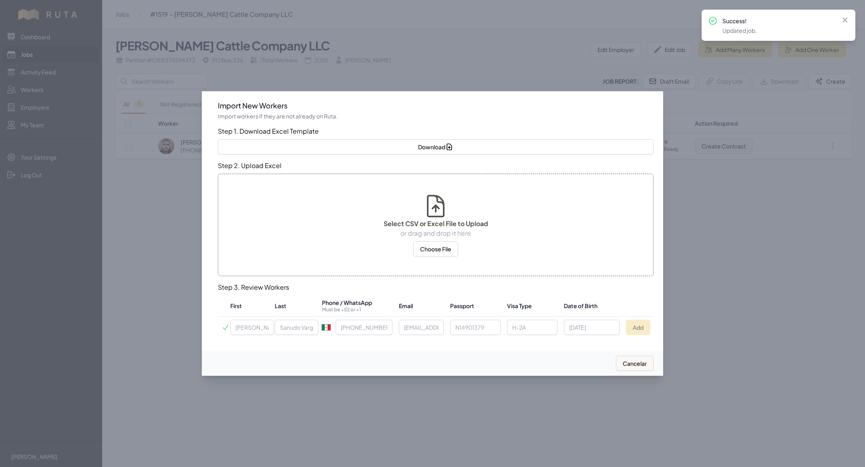
click at [177, 152] on div at bounding box center [432, 233] width 865 height 467
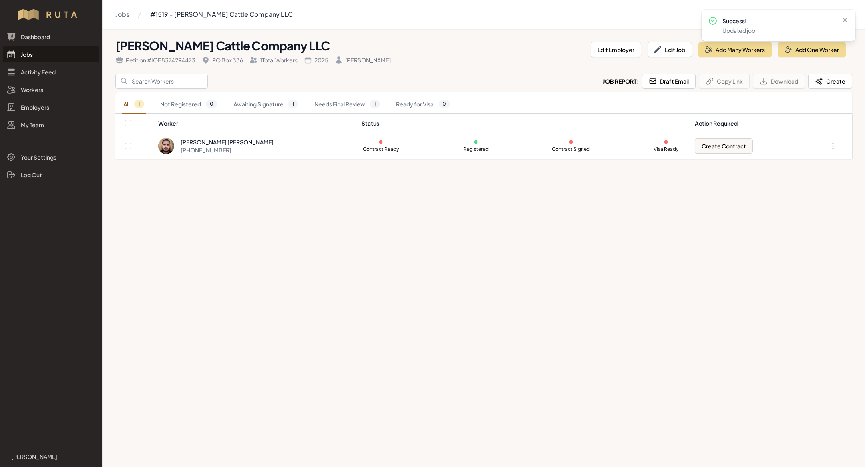
click at [50, 50] on link "Jobs" at bounding box center [51, 54] width 96 height 16
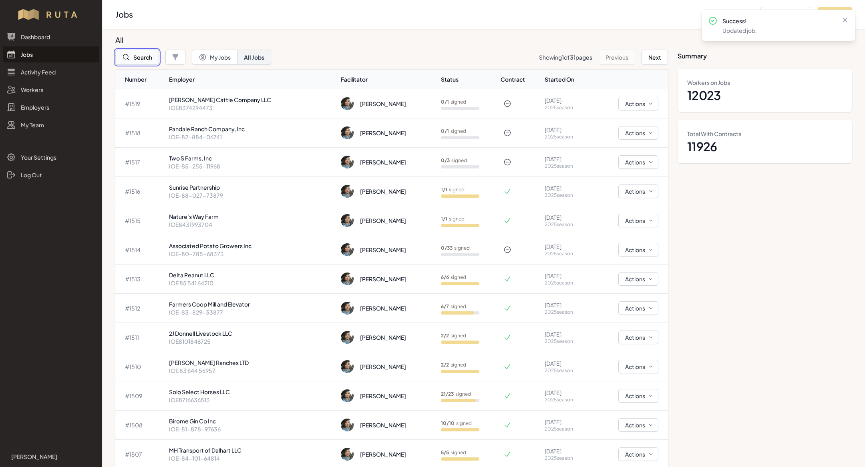
click at [142, 55] on button "Search" at bounding box center [137, 57] width 44 height 15
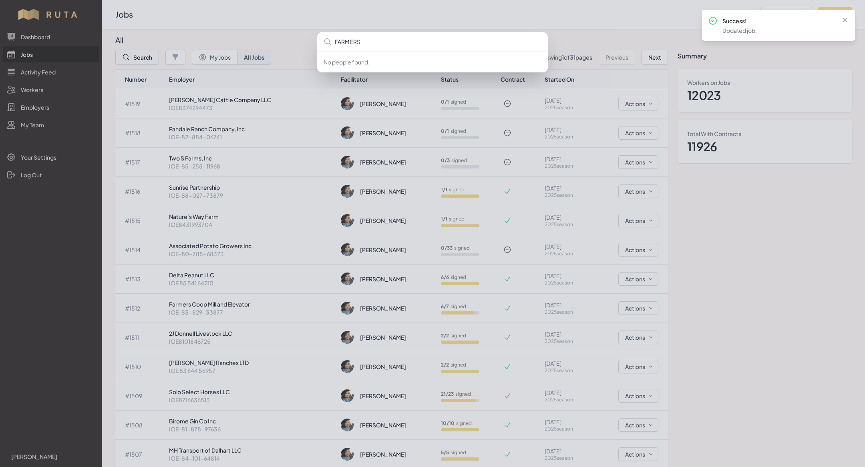
type input "FARMERS"
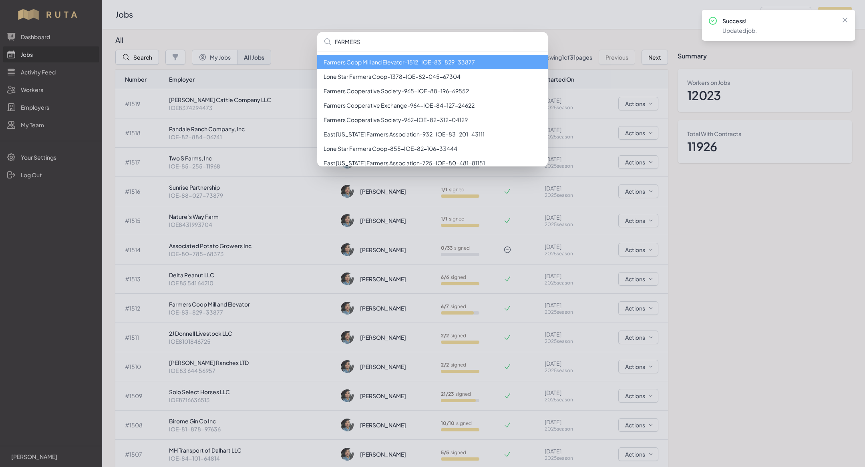
click at [300, 61] on li "Farmers Coop Mill and Elevator - 1512 - IOE-83-829-33877" at bounding box center [432, 62] width 231 height 14
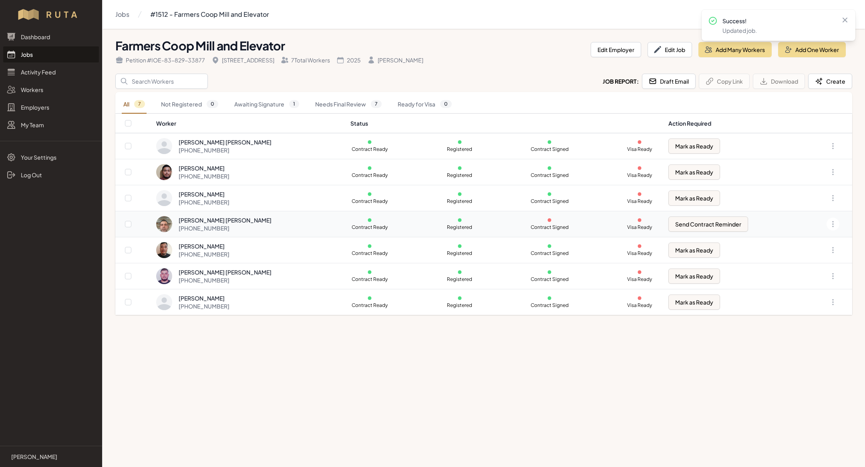
click at [250, 152] on div "Joel Hernandez Moreno +52 449 137 7429" at bounding box center [248, 224] width 185 height 16
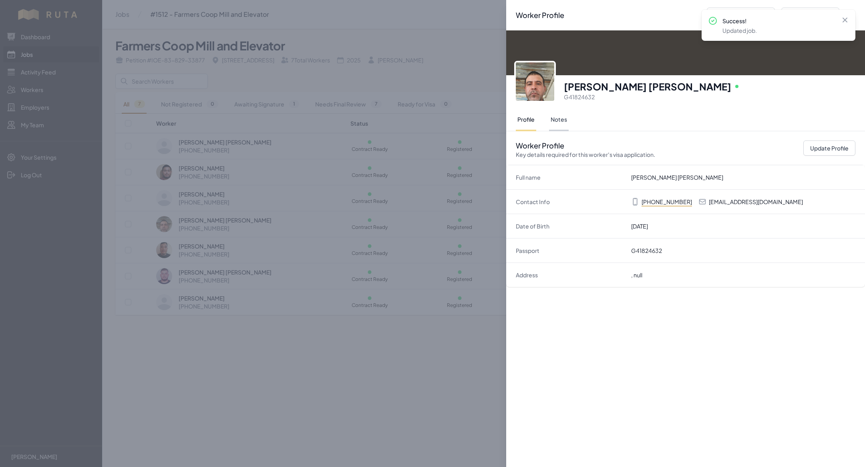
click at [300, 123] on button "Notes" at bounding box center [559, 120] width 20 height 22
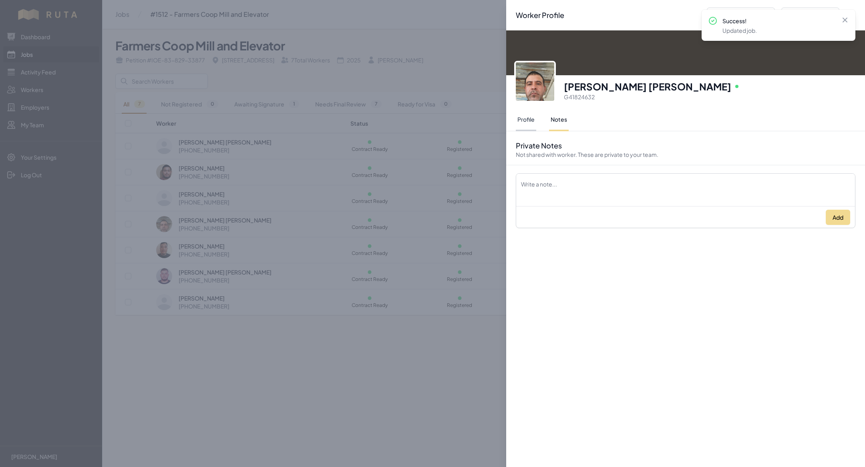
click at [300, 120] on button "Profile" at bounding box center [526, 120] width 20 height 22
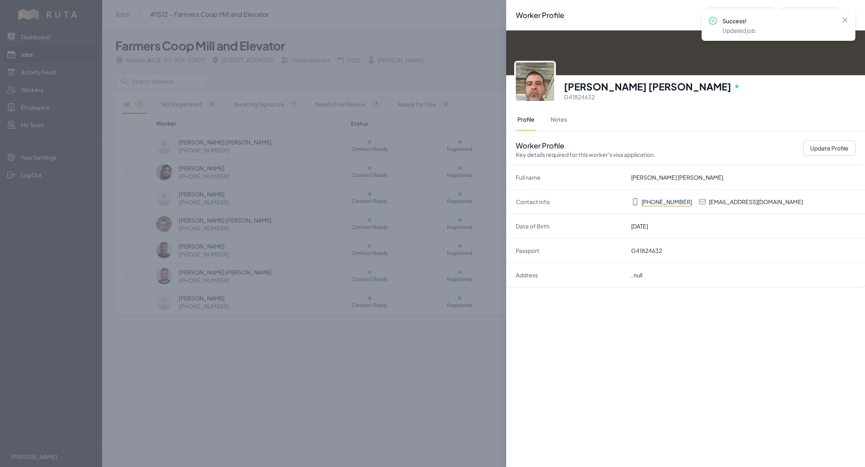
click at [214, 66] on div "Worker Profile Previous Worker Next Worker Close panel Joel Hernandez Moreno On…" at bounding box center [432, 233] width 865 height 467
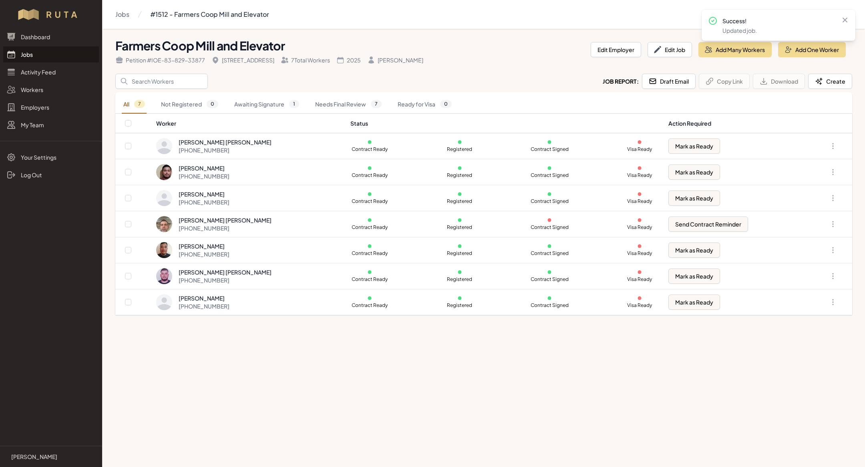
click at [43, 57] on link "Jobs" at bounding box center [51, 54] width 96 height 16
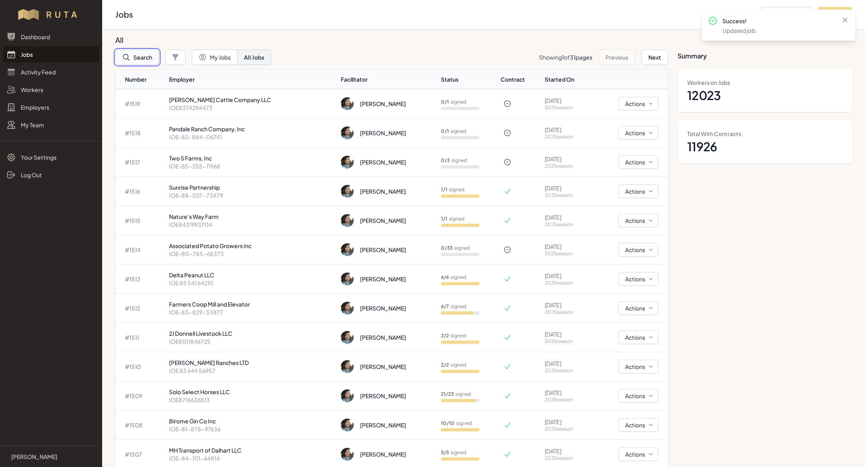
click at [153, 52] on button "Search" at bounding box center [137, 57] width 44 height 15
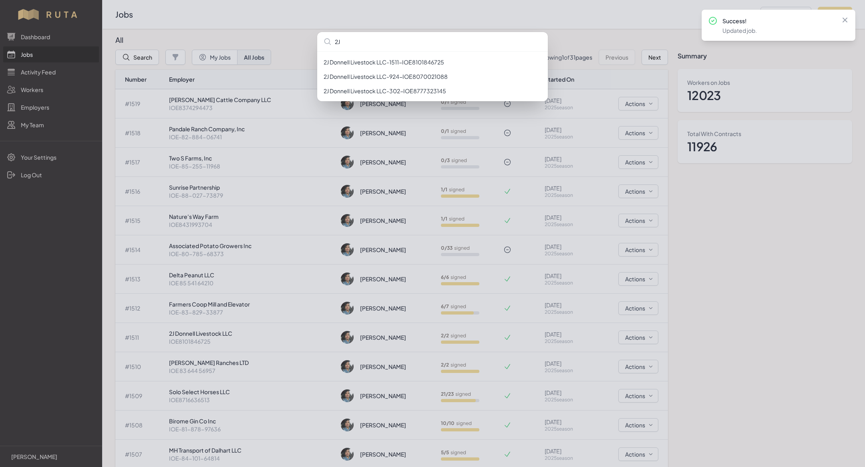
type input "2J"
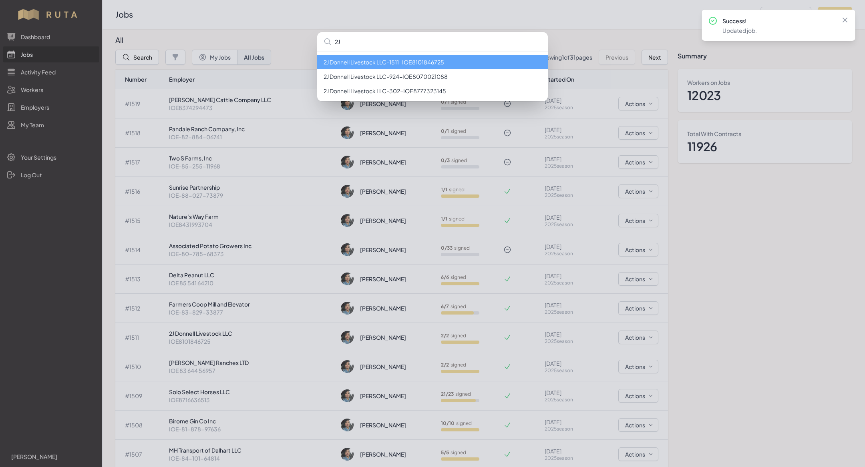
click at [300, 66] on li "2J Donnell Livestock LLC - 1511 - IOE8101846725" at bounding box center [432, 62] width 231 height 14
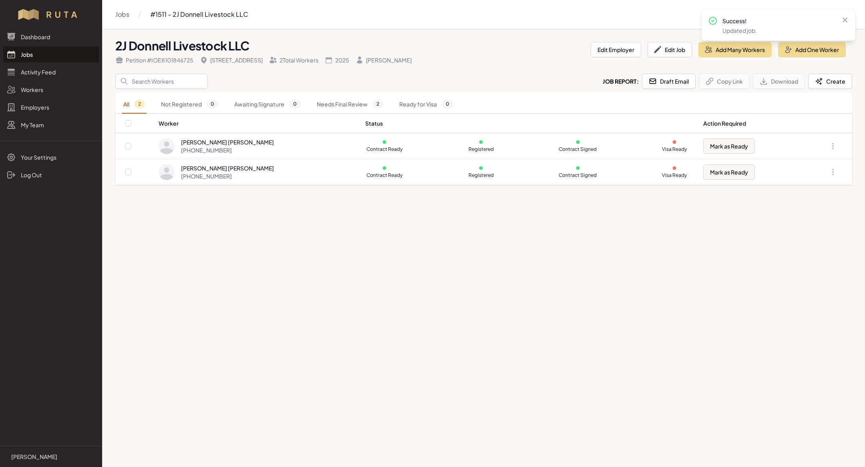
click at [33, 48] on link "Jobs" at bounding box center [51, 54] width 96 height 16
